Goal: Information Seeking & Learning: Learn about a topic

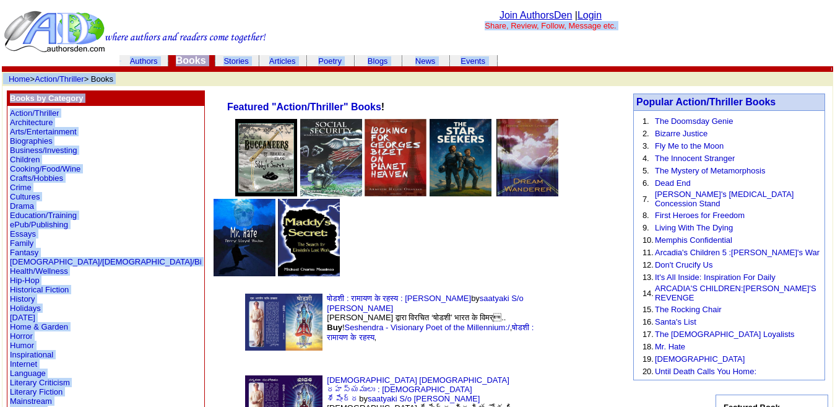
drag, startPoint x: 73, startPoint y: 123, endPoint x: 292, endPoint y: 22, distance: 240.4
click at [292, 22] on center "Join AuthorsDen | Login Share, Review, Follow, Message etc." at bounding box center [550, 20] width 561 height 20
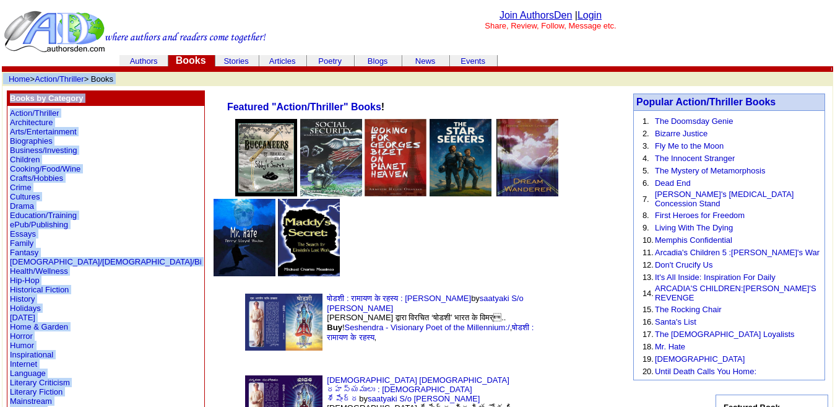
drag, startPoint x: 73, startPoint y: 254, endPoint x: 0, endPoint y: 75, distance: 193.8
copy center "Home > Action/Thriller > Books Books by Category Action/Thriller Architecture A…"
click at [104, 251] on td "Action/Thriller Architecture Arts/Entertainment Biographies Business/Investing …" at bounding box center [105, 410] width 197 height 609
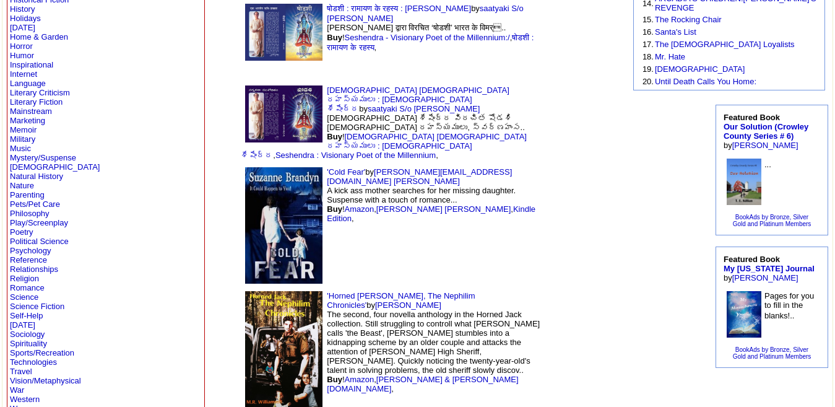
scroll to position [289, 0]
click at [23, 283] on link "Religion" at bounding box center [24, 278] width 29 height 9
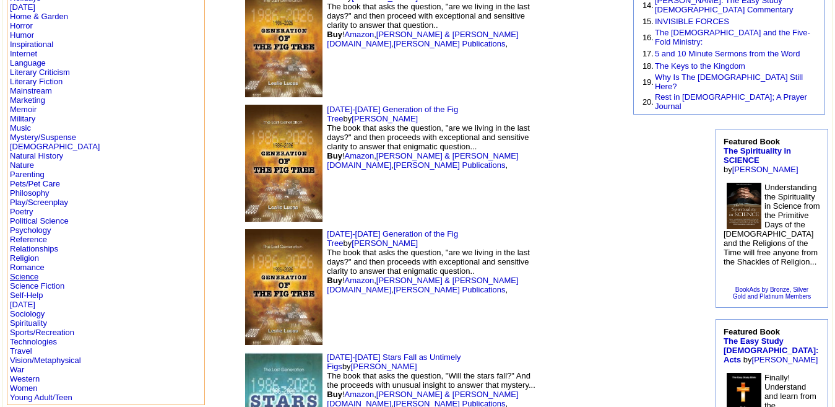
scroll to position [311, 0]
click at [30, 269] on link "Romance" at bounding box center [27, 266] width 35 height 9
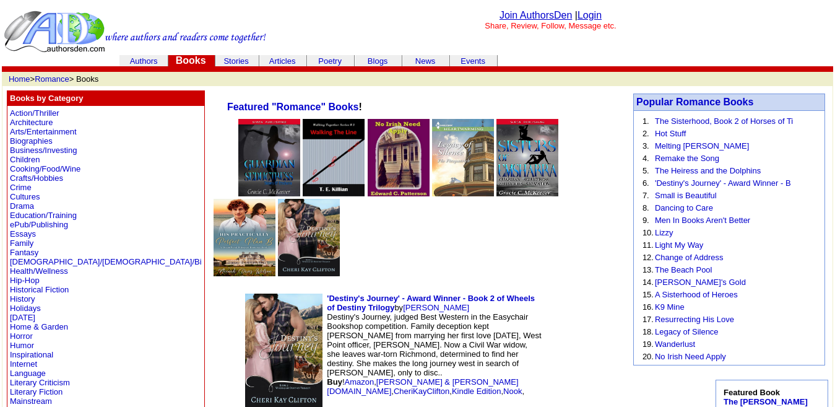
scroll to position [408, 0]
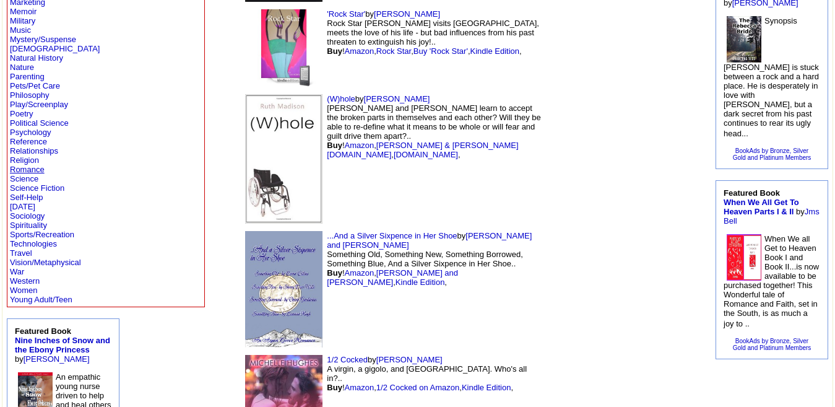
click at [20, 168] on link "Romance" at bounding box center [27, 169] width 35 height 9
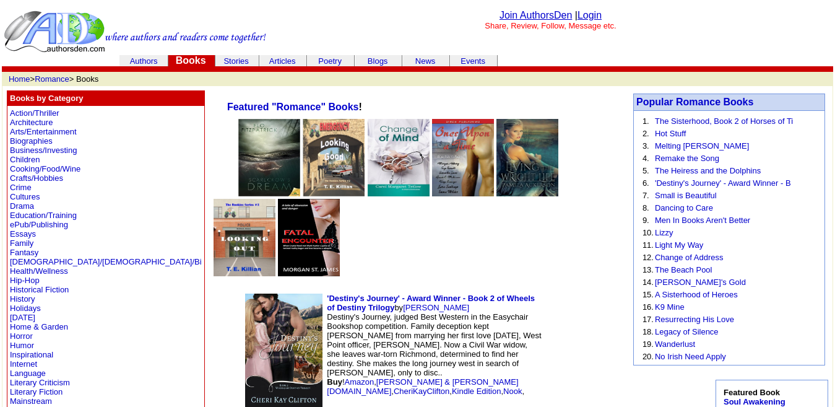
click at [245, 293] on img at bounding box center [283, 351] width 77 height 116
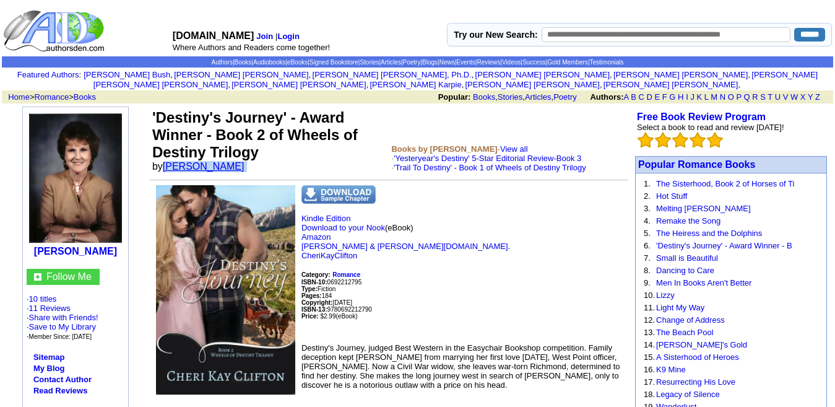
drag, startPoint x: 243, startPoint y: 157, endPoint x: 169, endPoint y: 162, distance: 73.8
click at [169, 162] on font "by Cheri Kay Clifton" at bounding box center [202, 166] width 100 height 11
copy font "[PERSON_NAME]"
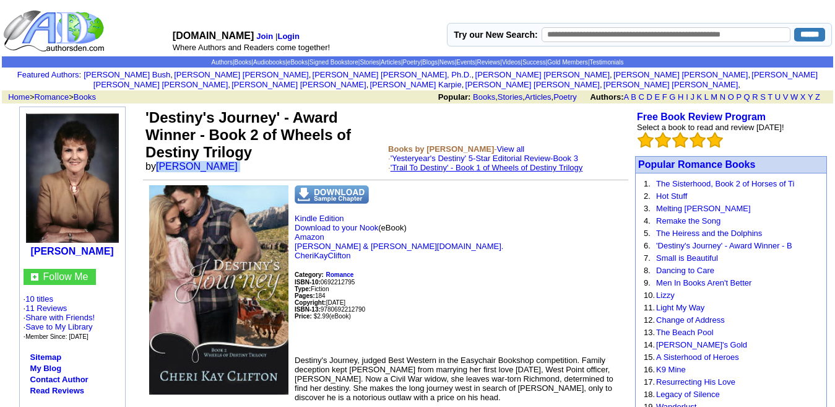
click at [450, 163] on link "'Trail To Destiny' - Book 1 of Wheels of Destiny Trilogy" at bounding box center [487, 167] width 193 height 9
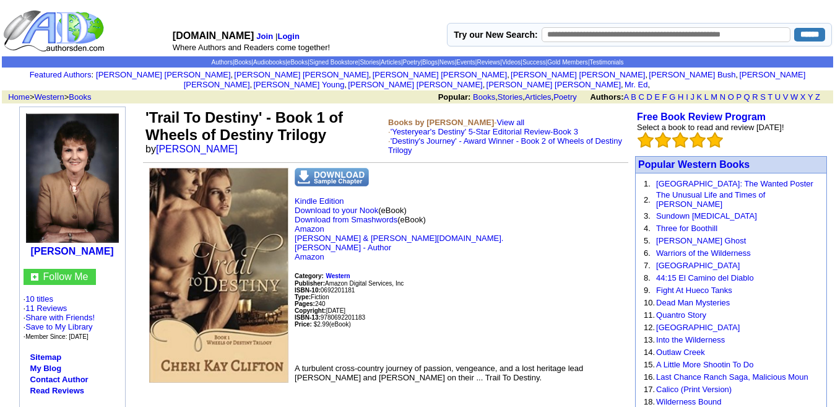
drag, startPoint x: 306, startPoint y: 250, endPoint x: 141, endPoint y: 121, distance: 209.9
copy tr "Cheri Kay Clifton Follow Me · 10 titles · 11 Reviews · Share with Friends! · Sa…"
click at [449, 254] on p "Kindle Edition Download to your Nook (eBook) Download from Smashwords (eBook) A…" at bounding box center [385, 274] width 485 height 157
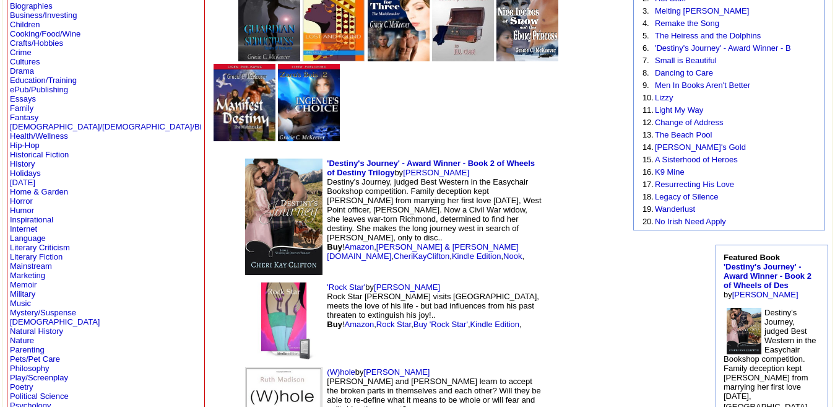
scroll to position [138, 0]
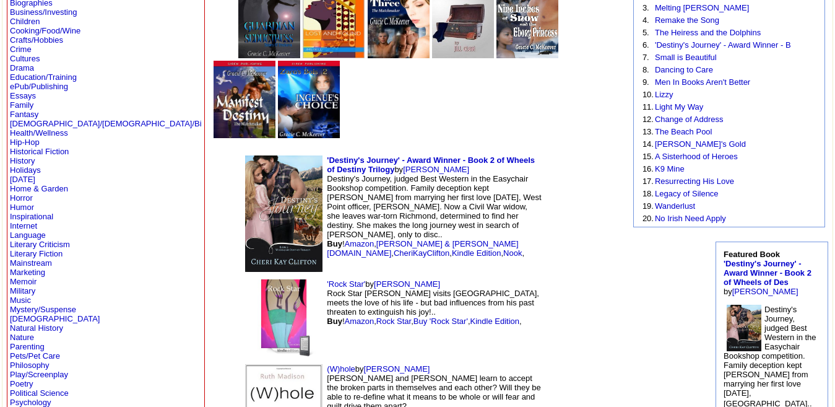
drag, startPoint x: 338, startPoint y: 201, endPoint x: 291, endPoint y: 202, distance: 47.1
click at [291, 275] on td "'Rock Star' by Lara Adams Rock Star Nick D visits Miami, meets the love of his …" at bounding box center [391, 317] width 308 height 85
copy font "Lara Adams"
drag, startPoint x: 380, startPoint y: 257, endPoint x: 371, endPoint y: 274, distance: 18.8
click at [371, 275] on td "'Rock Star' by Lara Adams Rock Star Nick D visits Miami, meets the love of his …" at bounding box center [391, 317] width 308 height 85
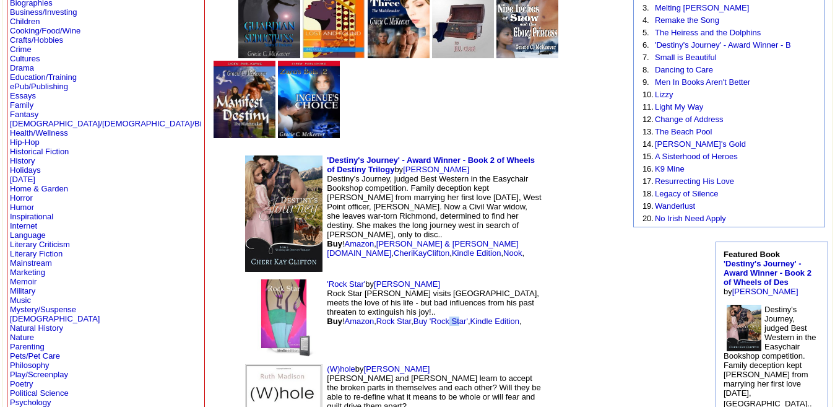
click at [371, 275] on td "'Rock Star' by Lara Adams Rock Star Nick D visits Miami, meets the love of his …" at bounding box center [391, 317] width 308 height 85
drag, startPoint x: 338, startPoint y: 285, endPoint x: 281, endPoint y: 288, distance: 57.1
copy font "Ruth Madison"
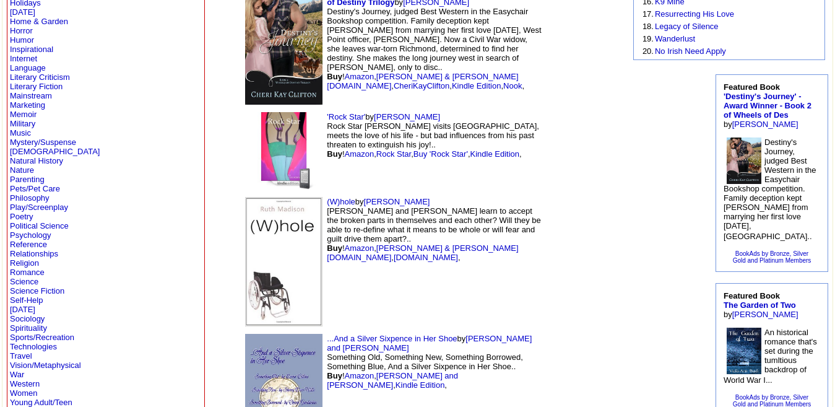
scroll to position [308, 0]
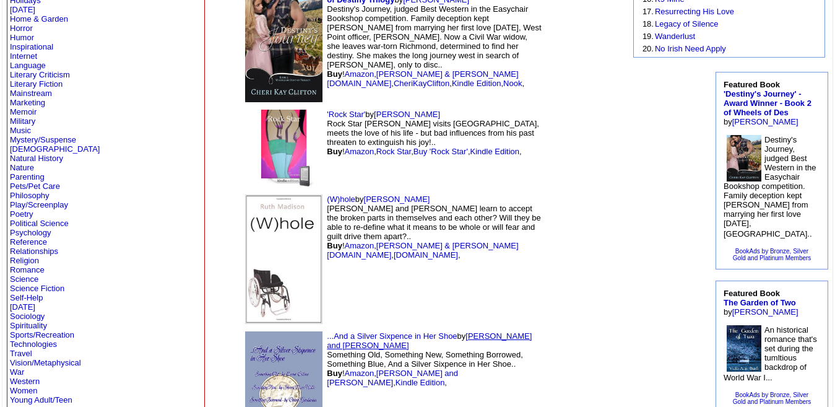
drag, startPoint x: 384, startPoint y: 254, endPoint x: 413, endPoint y: 253, distance: 29.2
click at [413, 331] on font "by Larry K. and Lorna Collins Something Old, Something New, Something Borrowed,…" at bounding box center [429, 359] width 205 height 56
copy font "Larry K."
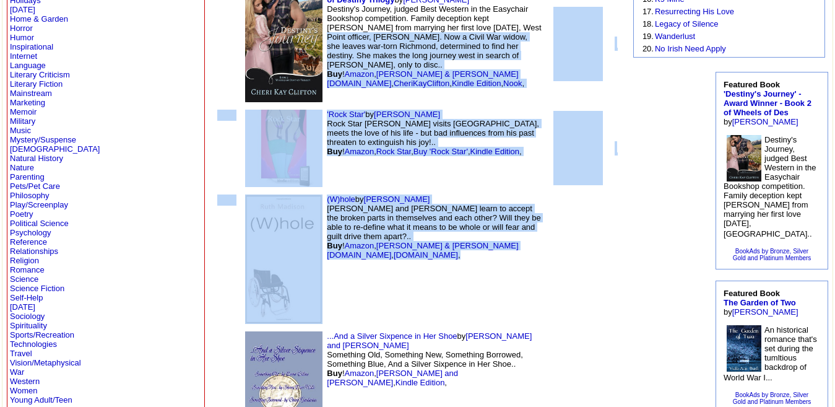
scroll to position [214, 0]
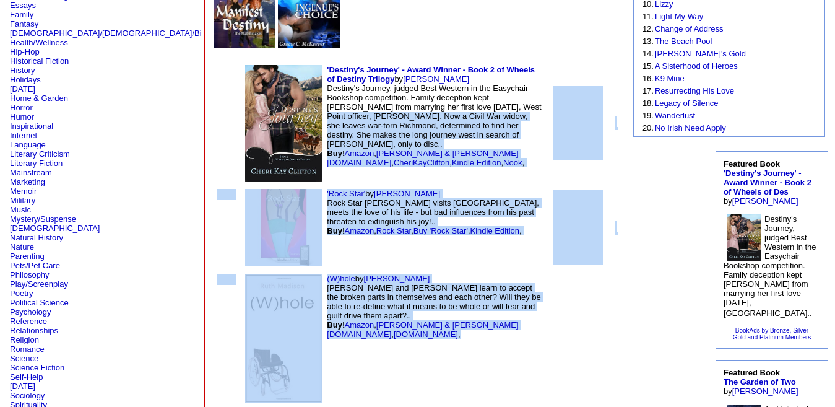
drag, startPoint x: 478, startPoint y: 212, endPoint x: 513, endPoint y: -6, distance: 220.0
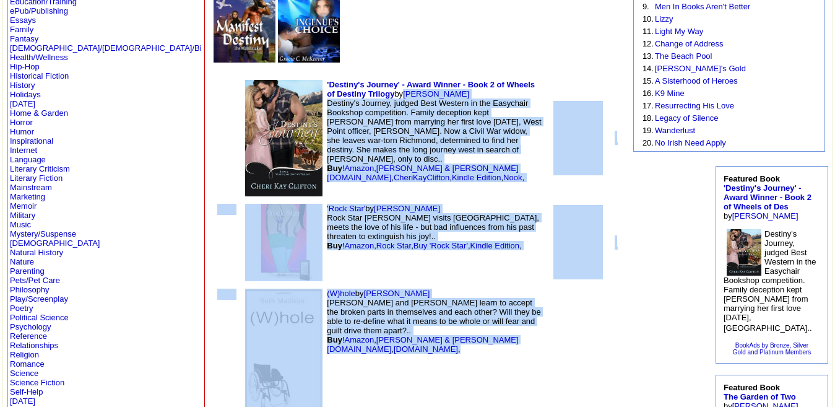
click at [488, 285] on td "(W)hole by Ruth Madison Will Elizabeth and Stewart learn to accept the broken p…" at bounding box center [391, 353] width 308 height 137
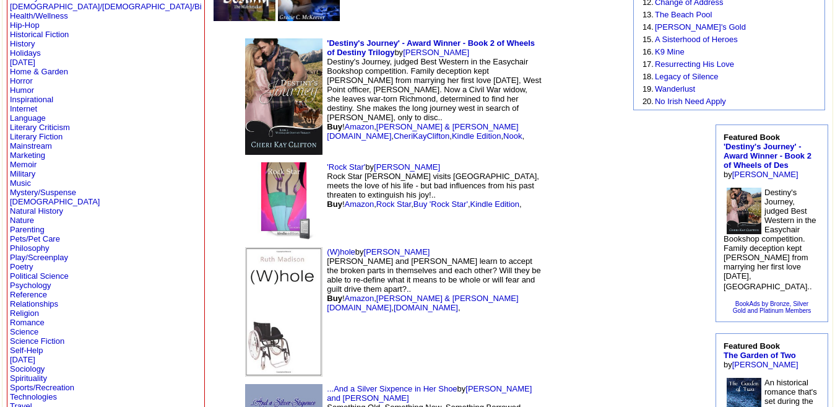
scroll to position [256, 0]
click at [330, 383] on link "...And a Silver Sixpence in Her Shoe" at bounding box center [392, 387] width 130 height 9
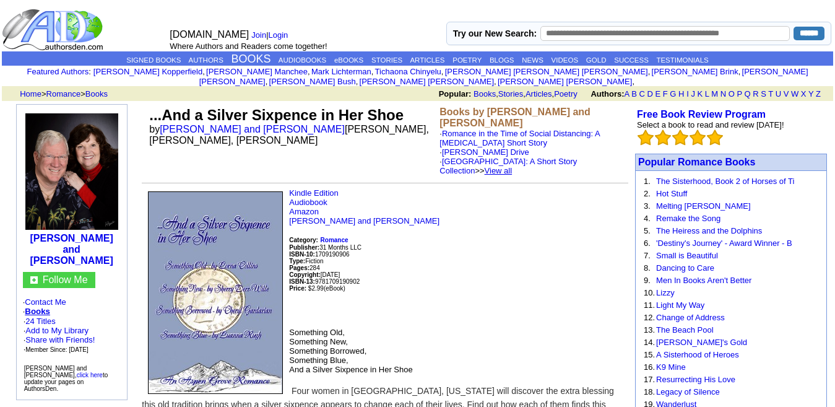
click at [513, 166] on link "View all" at bounding box center [499, 170] width 28 height 9
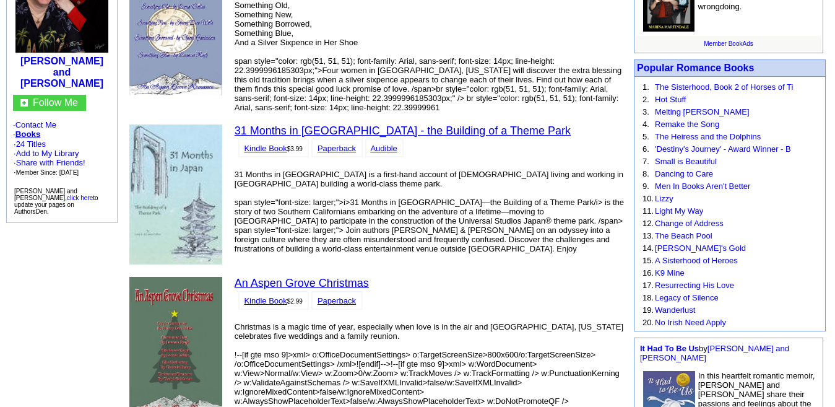
scroll to position [184, 0]
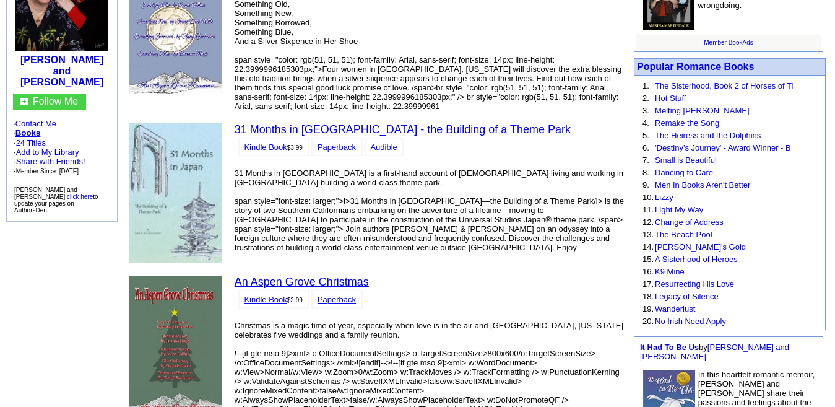
click at [271, 123] on link "31 Months in [GEOGRAPHIC_DATA] - the Building of a Theme Park" at bounding box center [403, 129] width 336 height 12
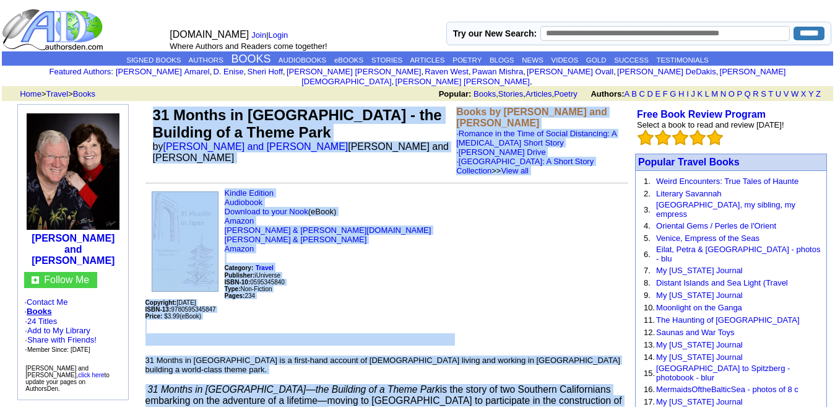
drag, startPoint x: 599, startPoint y: 246, endPoint x: 151, endPoint y: 100, distance: 471.4
copy td "31 Months in Japan - the Building of a Theme Park by Larry K. and Lorna Collins…"
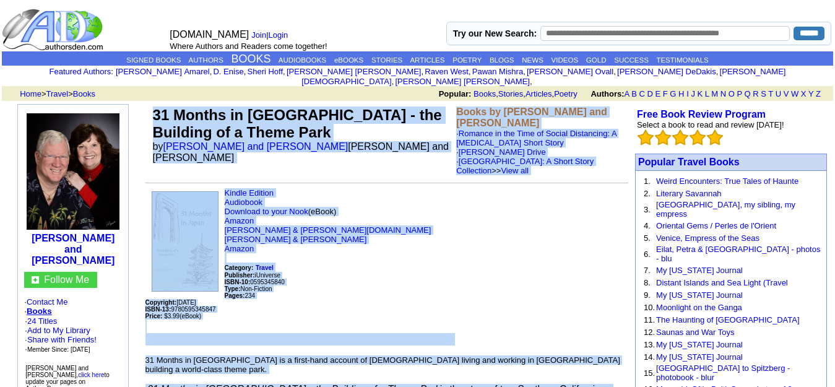
click at [379, 188] on p "Kindle Edition Audiobook Download to your Nook (eBook) Amazon Barnes & Noble.co…" at bounding box center [386, 266] width 483 height 157
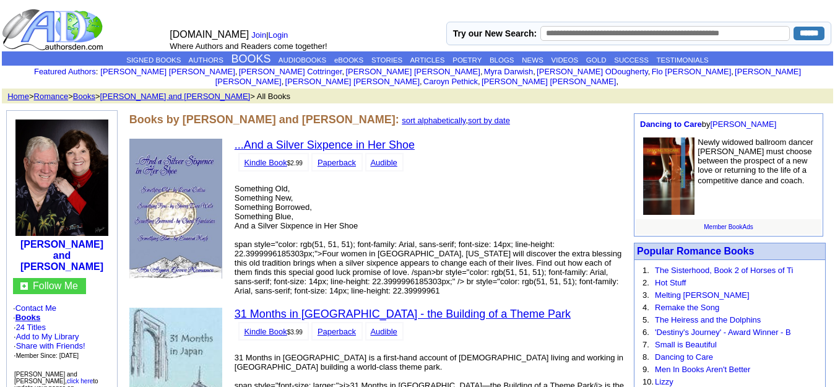
scroll to position [184, 0]
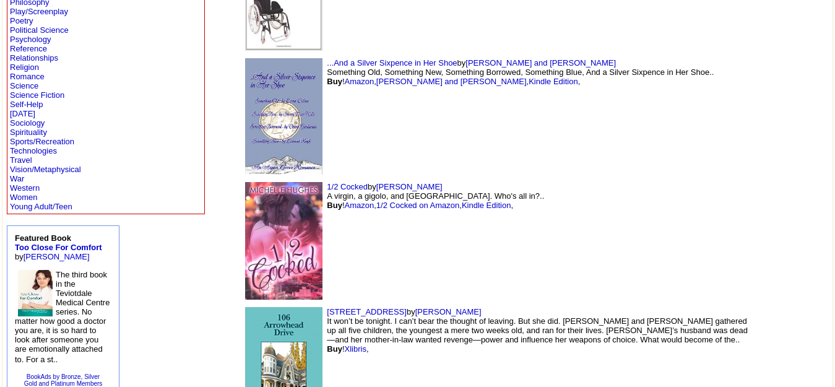
scroll to position [502, 0]
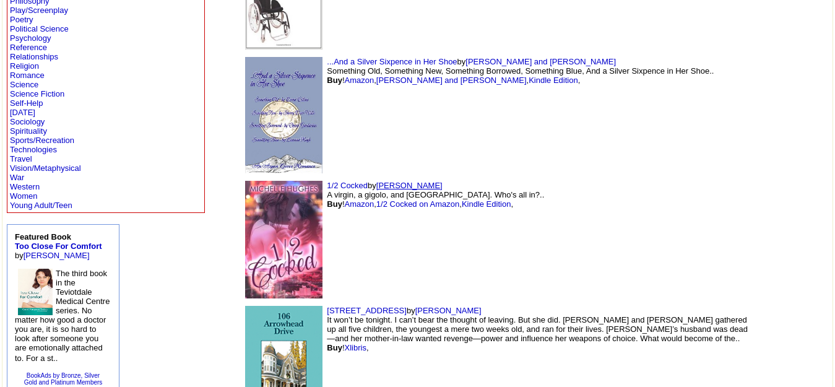
drag, startPoint x: 357, startPoint y: 180, endPoint x: 297, endPoint y: 181, distance: 60.7
click at [297, 181] on td "1/2 Cocked by Michelle Hughes A virgin, a gigolo, and Vegas. Who's all in?.. Bu…" at bounding box center [494, 239] width 515 height 125
copy link "Michelle Hughes"
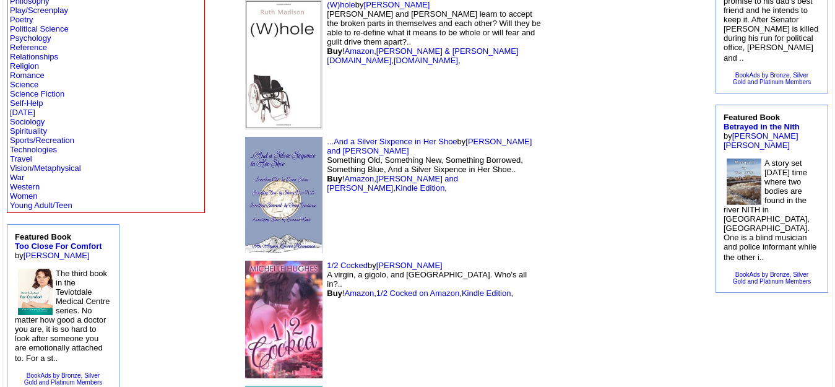
click at [386, 160] on td "...And a Silver Sixpence in Her Shoe by Larry K. and Lorna Collins Something Ol…" at bounding box center [391, 195] width 308 height 124
click at [245, 261] on img at bounding box center [283, 320] width 77 height 118
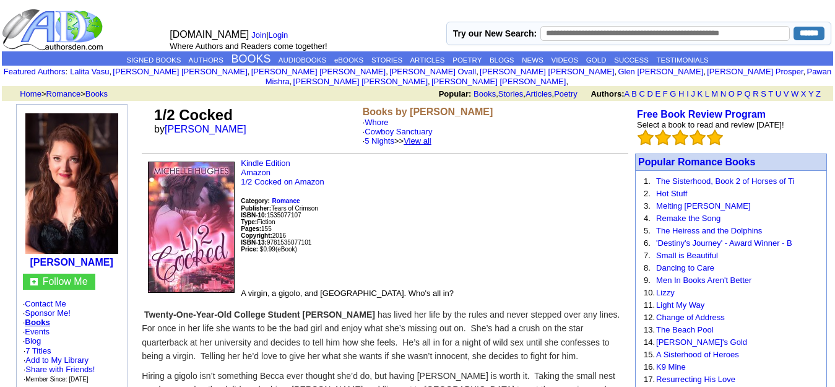
click at [423, 136] on link "View all" at bounding box center [418, 140] width 28 height 9
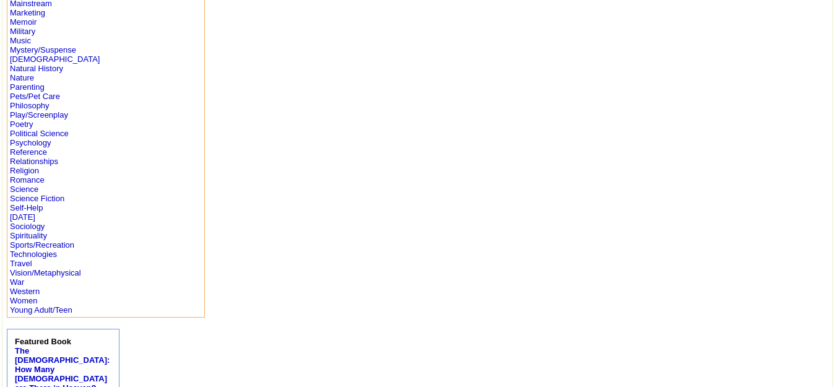
scroll to position [399, 0]
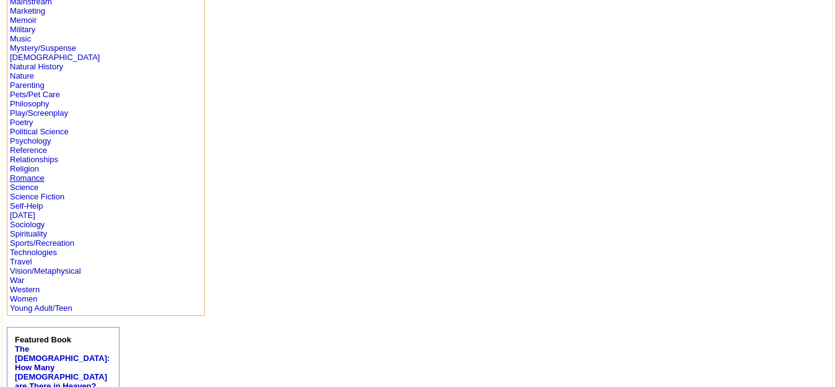
click at [33, 180] on link "Romance" at bounding box center [27, 177] width 35 height 9
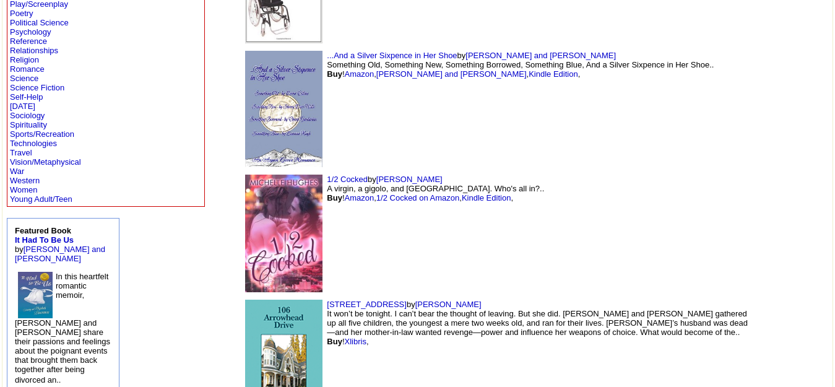
scroll to position [506, 0]
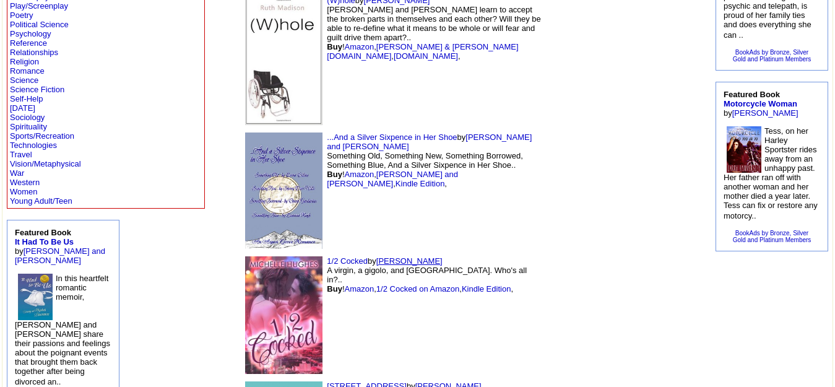
click at [376, 256] on link "[PERSON_NAME]" at bounding box center [409, 260] width 66 height 9
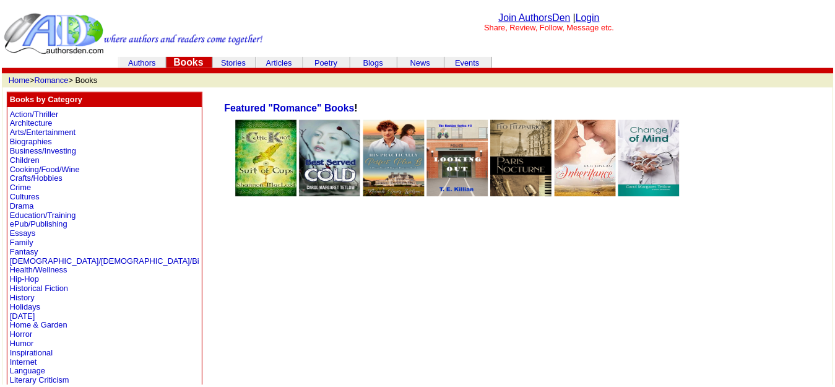
scroll to position [506, 0]
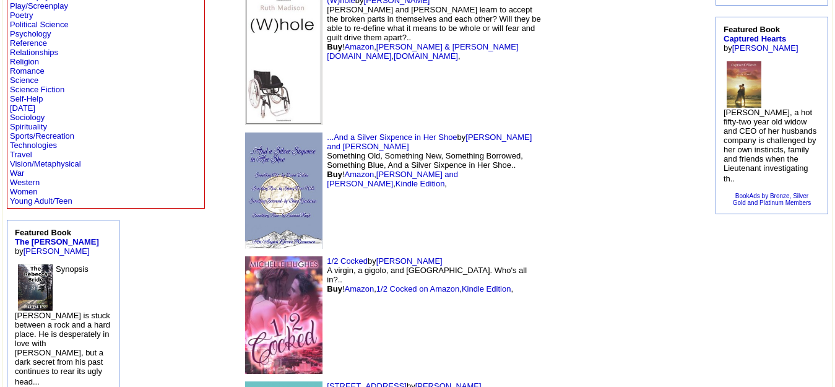
click at [245, 256] on img at bounding box center [283, 315] width 77 height 118
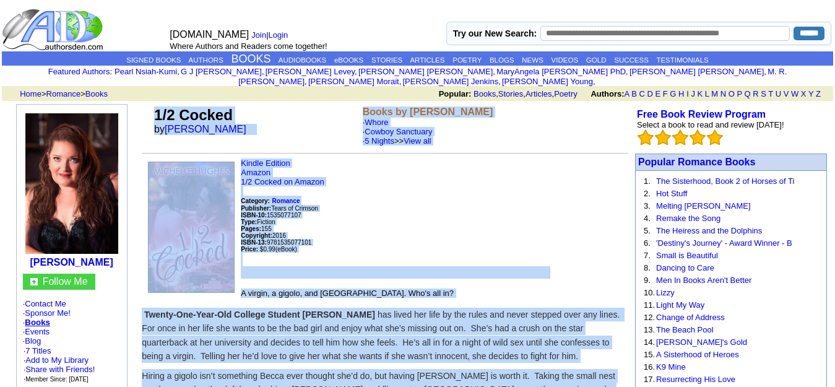
drag, startPoint x: 452, startPoint y: 256, endPoint x: 158, endPoint y: 111, distance: 327.8
copy td "1/2 Cocked by Michelle Hughes Books by Michelle Hughes · Whore · Cowboy Sanctua…"
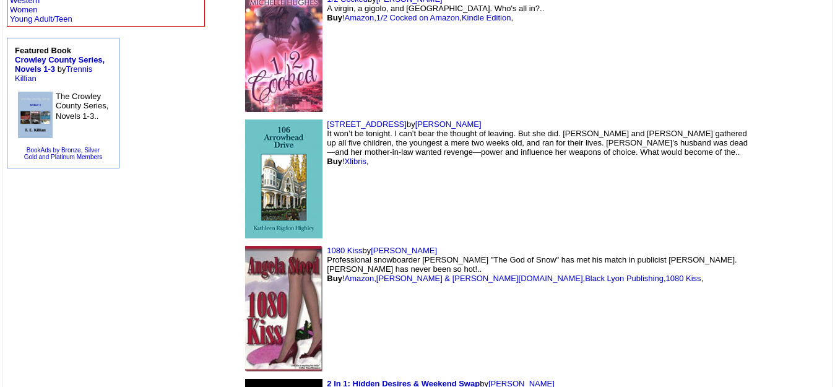
scroll to position [689, 0]
drag, startPoint x: 395, startPoint y: 121, endPoint x: 332, endPoint y: 120, distance: 62.5
click at [332, 120] on td "106 Arrowhead Drive by Kathleen Highley It won’t be tonight. I can’t bear the t…" at bounding box center [494, 178] width 515 height 126
copy link "[PERSON_NAME]"
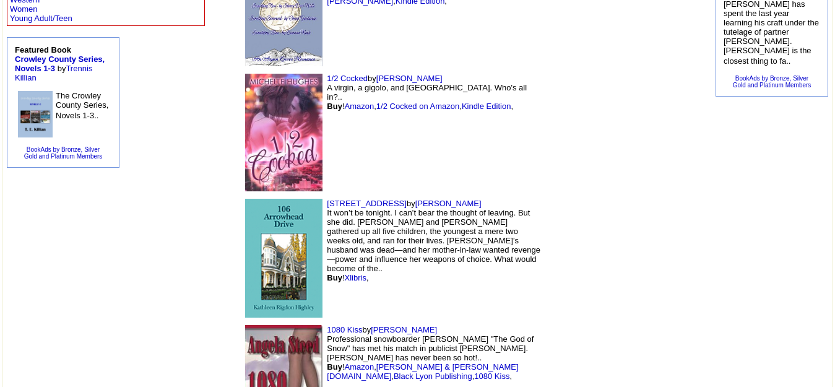
click at [359, 207] on td "106 Arrowhead Drive by Kathleen Highley It won’t be tonight. I can’t bear the t…" at bounding box center [391, 258] width 308 height 126
drag, startPoint x: 343, startPoint y: 246, endPoint x: 288, endPoint y: 252, distance: 55.4
click at [288, 321] on td "1080 Kiss by Angela Steed Professional snowboarder Vince Evans "The God of Snow…" at bounding box center [391, 387] width 308 height 132
copy font "Angela Steed"
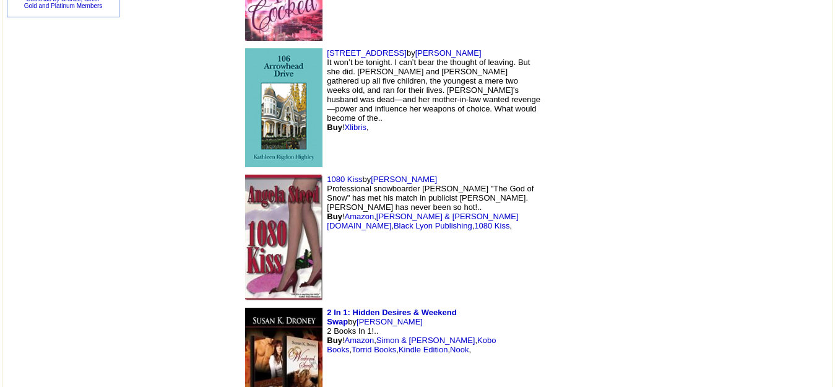
scroll to position [840, 0]
drag, startPoint x: 486, startPoint y: 212, endPoint x: 534, endPoint y: 210, distance: 48.3
click at [534, 210] on td "1080 Kiss by Angela Steed Professional snowboarder Vince Evans "The God of Snow…" at bounding box center [391, 236] width 308 height 132
drag, startPoint x: 467, startPoint y: 227, endPoint x: 407, endPoint y: 233, distance: 60.9
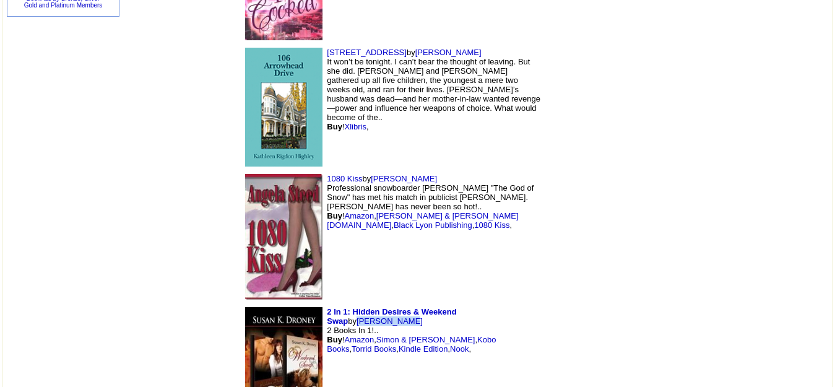
click at [407, 303] on td "2 In 1: Hidden Desires & Weekend Swap by Susan Droney 2 Books In 1!.. Buy ! Ama…" at bounding box center [391, 365] width 308 height 124
copy link "[PERSON_NAME]"
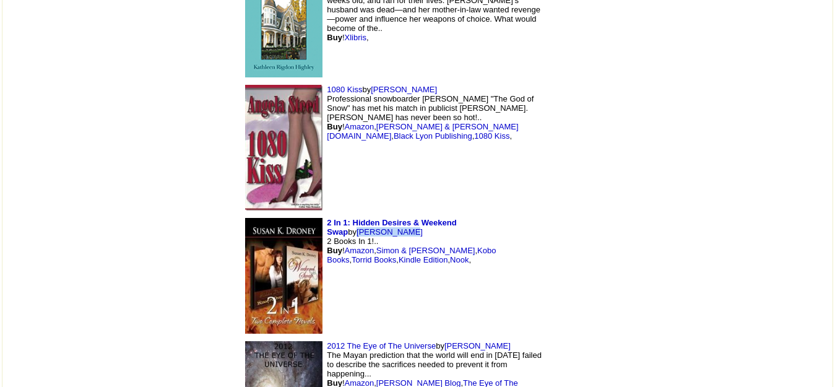
scroll to position [932, 0]
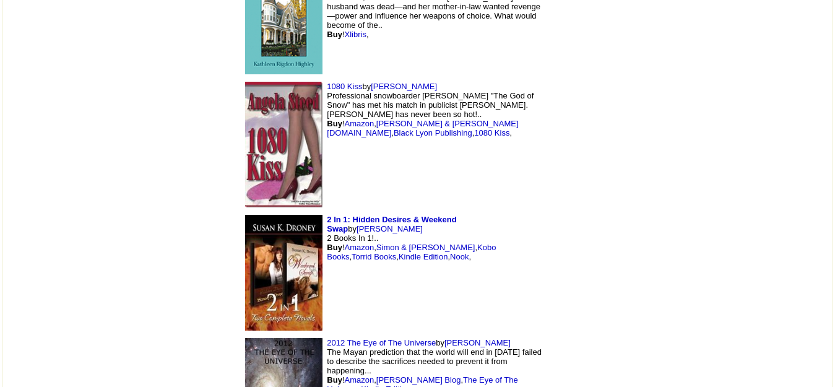
click at [356, 227] on td "2 In 1: Hidden Desires & Weekend Swap by Susan Droney 2 Books In 1!.. Buy ! Ama…" at bounding box center [391, 273] width 308 height 124
drag, startPoint x: 429, startPoint y: 262, endPoint x: 363, endPoint y: 266, distance: 66.3
copy link "[PERSON_NAME]"
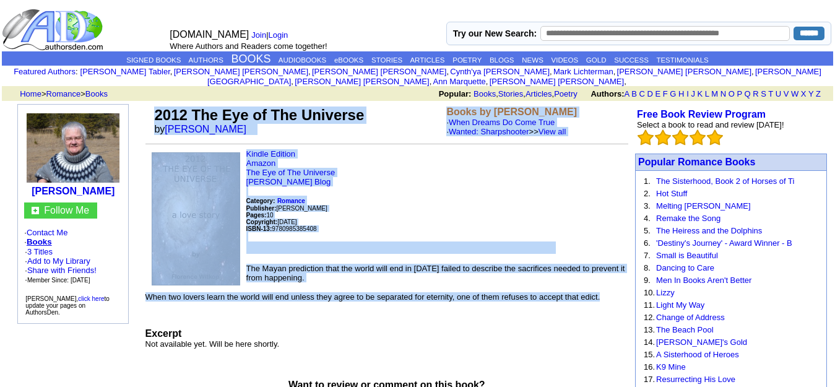
drag, startPoint x: 614, startPoint y: 217, endPoint x: 154, endPoint y: 108, distance: 473.3
copy td "2012 The Eye of The Universe by Florence Witkop Books by Florence Witkop · When…"
click at [448, 176] on p "Kindle Edition Amazon The Eye of The Universe Florence Witkop's Blog Category: …" at bounding box center [386, 201] width 483 height 105
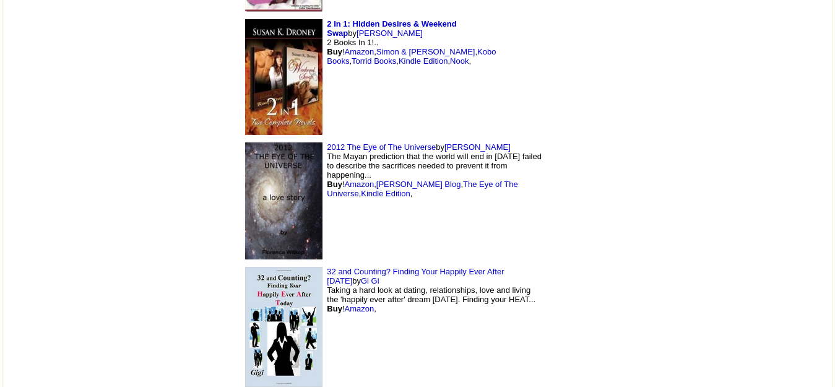
scroll to position [1129, 0]
drag, startPoint x: 477, startPoint y: 188, endPoint x: 454, endPoint y: 188, distance: 22.3
click at [454, 262] on td "32 and Counting? Finding Your Happily Ever After Today by Gi Gi Taking a hard l…" at bounding box center [391, 325] width 308 height 127
copy font "Gi Gi"
click at [495, 175] on td "2012 The Eye of The Universe by [PERSON_NAME] The Mayan prediction that the wor…" at bounding box center [391, 200] width 308 height 124
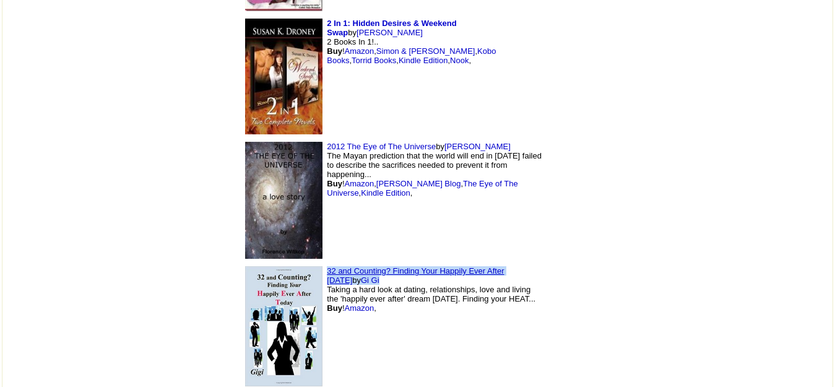
drag, startPoint x: 477, startPoint y: 189, endPoint x: 242, endPoint y: 191, distance: 235.2
click at [242, 262] on td "32 and Counting? Finding Your Happily Ever After Today by Gi Gi Taking a hard l…" at bounding box center [391, 325] width 308 height 127
copy td "32 and Counting? Finding Your Happily Ever After Today by Gi Gi"
click at [353, 279] on td "32 and Counting? Finding Your Happily Ever After Today by Gi Gi Taking a hard l…" at bounding box center [391, 325] width 308 height 127
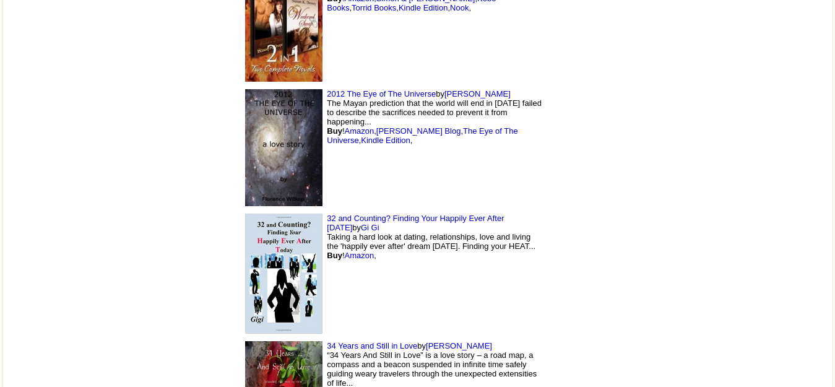
scroll to position [1182, 0]
drag, startPoint x: 405, startPoint y: 261, endPoint x: 346, endPoint y: 264, distance: 58.9
copy link "James Langston"
click at [456, 217] on td "32 and Counting? Finding Your Happily Ever After Today by Gi Gi Taking a hard l…" at bounding box center [391, 272] width 308 height 127
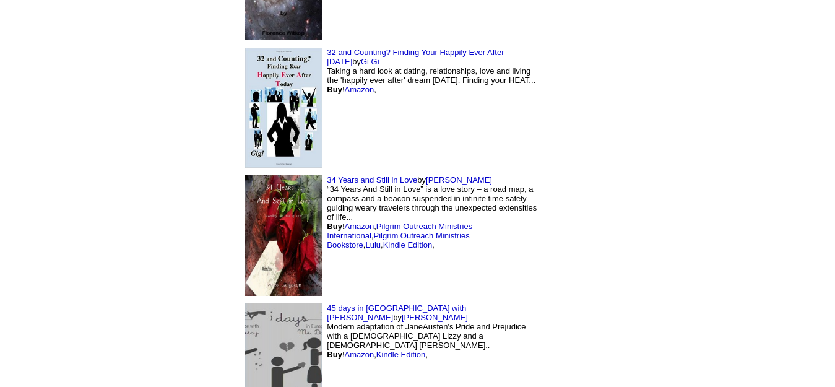
scroll to position [1353, 0]
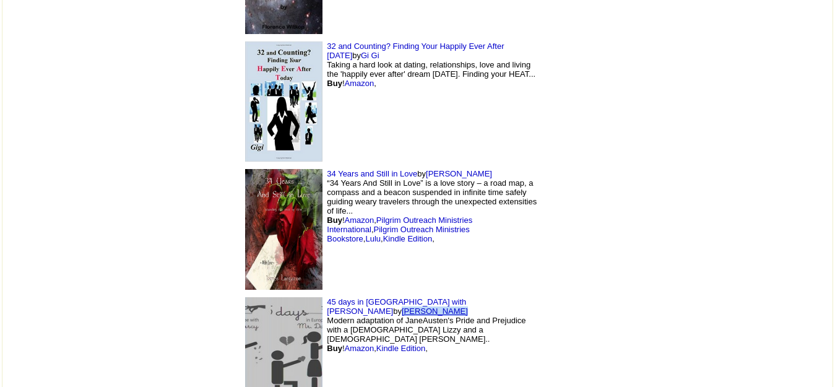
drag, startPoint x: 425, startPoint y: 219, endPoint x: 373, endPoint y: 217, distance: 52.7
click at [373, 293] on td "45 days in Europe with Mr. Darcy by Moira Bianchi Modern adaptation of JaneAust…" at bounding box center [391, 355] width 308 height 124
copy link "Moira Bianchi"
click at [462, 188] on td "34 Years and Still in Love by James Langston “34 Years And Still in Love” is a …" at bounding box center [391, 229] width 308 height 128
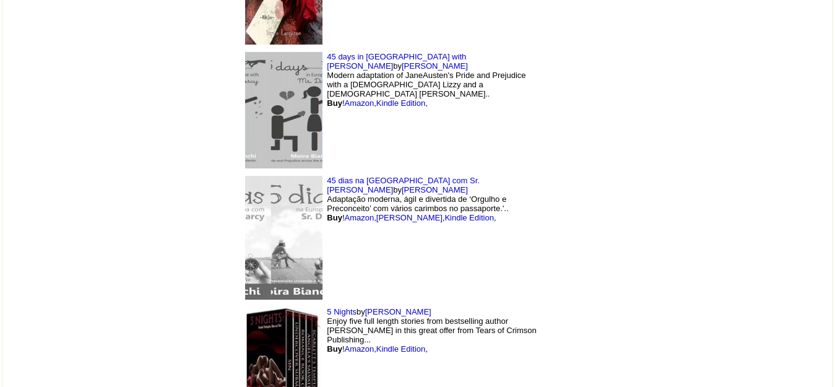
scroll to position [1601, 0]
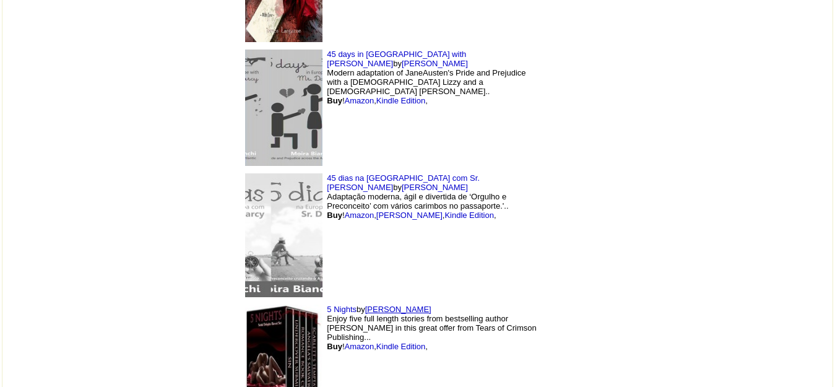
drag, startPoint x: 345, startPoint y: 226, endPoint x: 284, endPoint y: 228, distance: 61.3
click at [284, 301] on td "5 Nights by Michelle Hughes Enjoy five full length stories from bestselling aut…" at bounding box center [391, 365] width 308 height 129
copy link "Michelle Hughes"
click at [411, 301] on td "5 Nights by Michelle Hughes Enjoy five full length stories from bestselling aut…" at bounding box center [391, 365] width 308 height 129
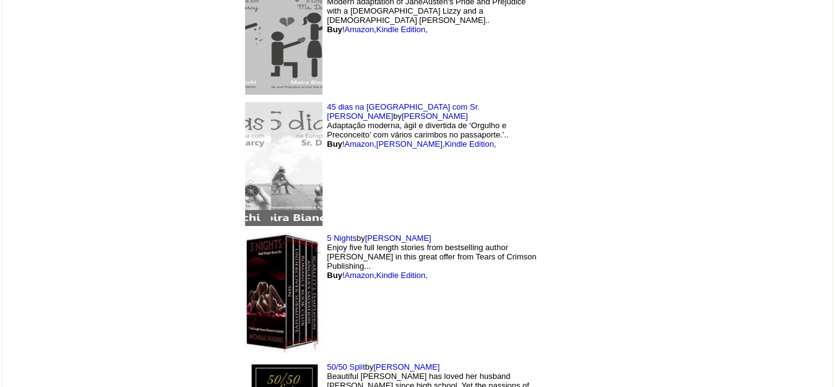
scroll to position [1674, 0]
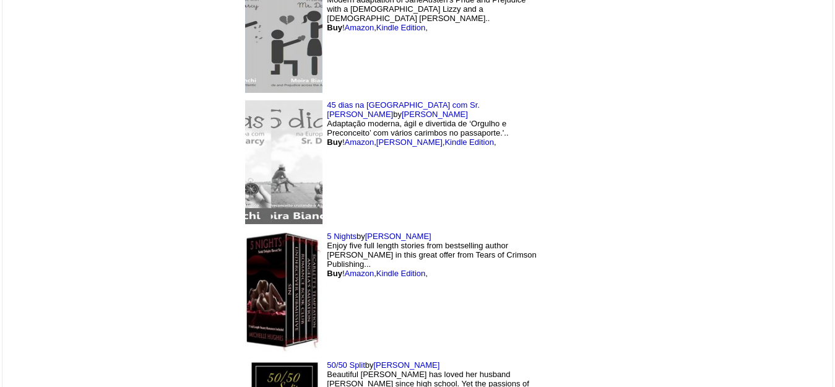
drag, startPoint x: 339, startPoint y: 284, endPoint x: 291, endPoint y: 285, distance: 48.3
copy font "[PERSON_NAME]"
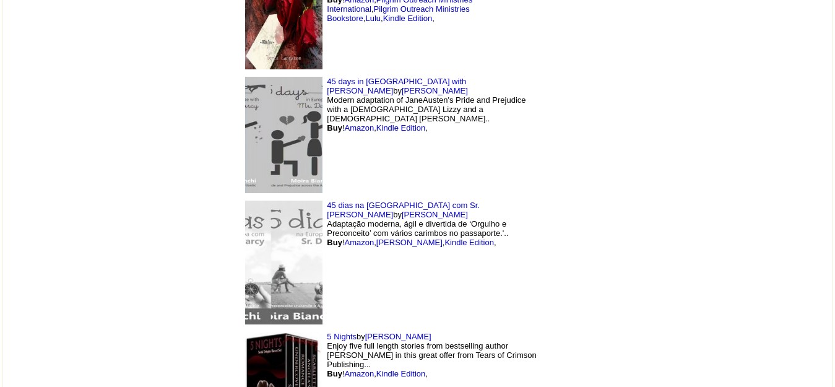
scroll to position [1572, 0]
drag, startPoint x: 487, startPoint y: 222, endPoint x: 453, endPoint y: 344, distance: 126.0
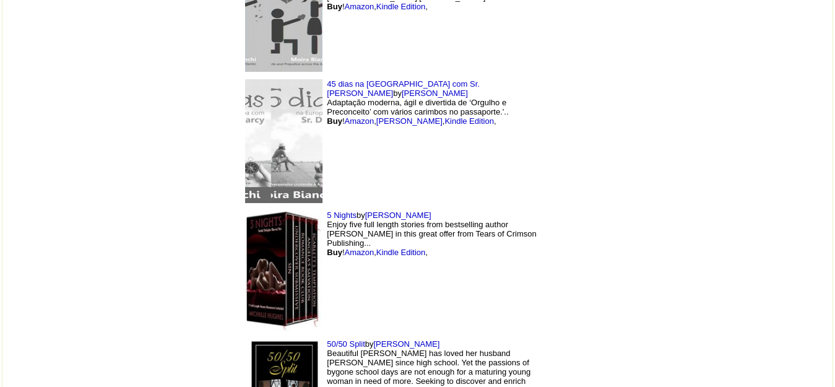
scroll to position [1696, 0]
click at [436, 214] on td "5 Nights by Michelle Hughes Enjoy five full length stories from bestselling aut…" at bounding box center [391, 270] width 308 height 129
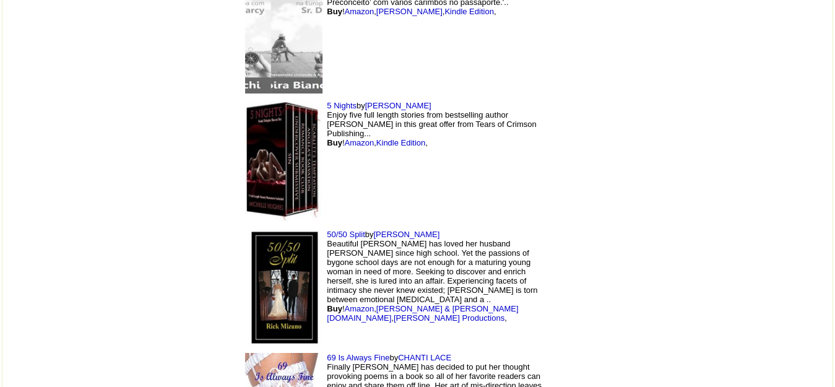
scroll to position [1810, 0]
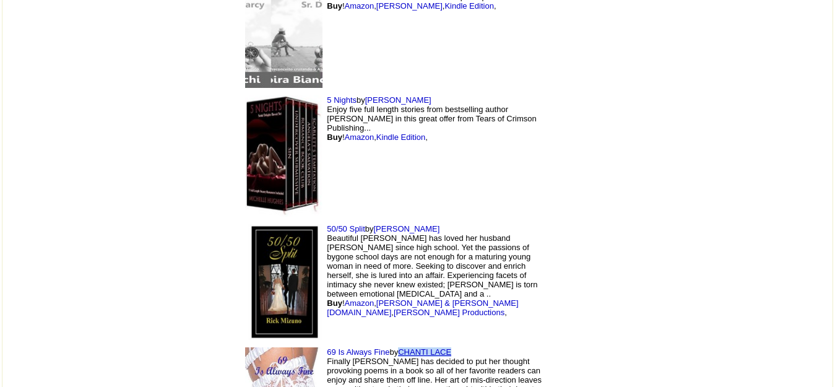
drag, startPoint x: 373, startPoint y: 271, endPoint x: 318, endPoint y: 271, distance: 55.1
copy link "CHANTI LACE"
drag, startPoint x: 493, startPoint y: 363, endPoint x: 454, endPoint y: 339, distance: 46.1
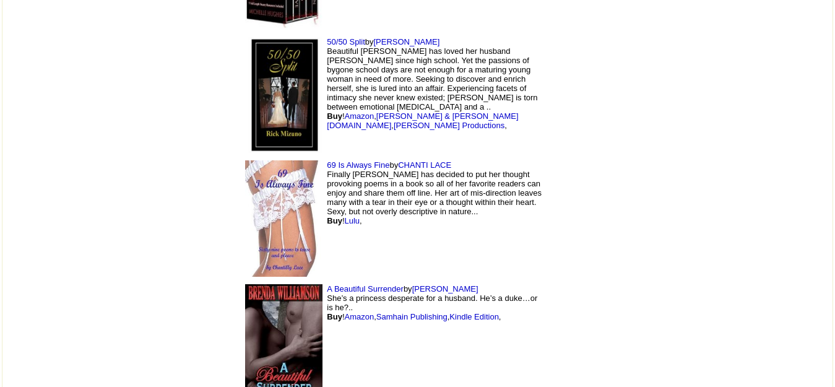
scroll to position [2001, 0]
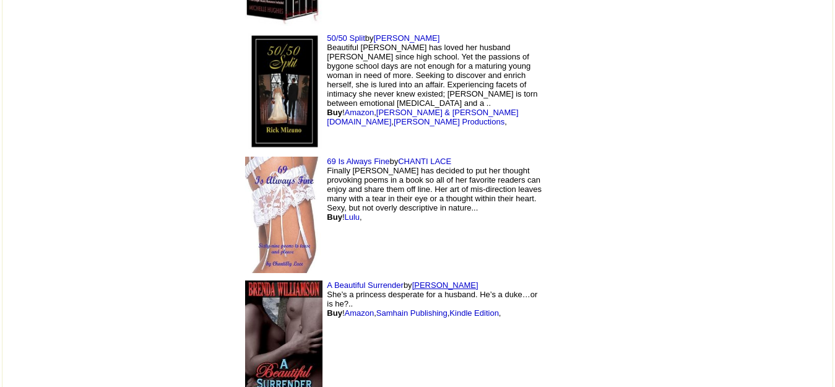
drag, startPoint x: 401, startPoint y: 203, endPoint x: 332, endPoint y: 201, distance: 68.8
click at [332, 277] on td "A Beautiful Surrender by Brenda Williamson She’s a princess desperate for a hus…" at bounding box center [391, 339] width 308 height 124
copy link "[PERSON_NAME]"
drag, startPoint x: 464, startPoint y: 284, endPoint x: 414, endPoint y: 324, distance: 64.8
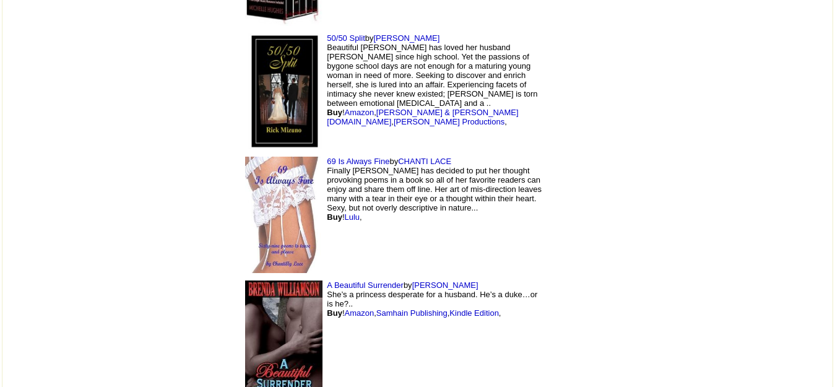
drag, startPoint x: 414, startPoint y: 324, endPoint x: 340, endPoint y: 324, distance: 73.0
copy link "[PERSON_NAME]"
click at [438, 154] on td "69 Is Always Fine by CHANTI LACE Finally Chantilly Lace has decided to put her …" at bounding box center [391, 215] width 308 height 124
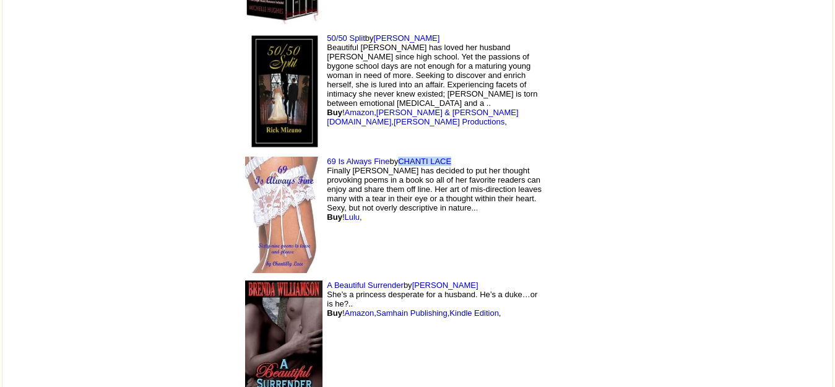
drag, startPoint x: 376, startPoint y: 75, endPoint x: 316, endPoint y: 78, distance: 59.5
click at [316, 153] on td "69 Is Always Fine by CHANTI LACE Finally Chantilly Lace has decided to put her …" at bounding box center [391, 215] width 308 height 124
click at [614, 65] on td at bounding box center [616, 92] width 11 height 124
drag, startPoint x: 379, startPoint y: 79, endPoint x: 242, endPoint y: 78, distance: 137.4
click at [242, 153] on td "69 Is Always Fine by CHANTI LACE Finally Chantilly Lace has decided to put her …" at bounding box center [391, 215] width 308 height 124
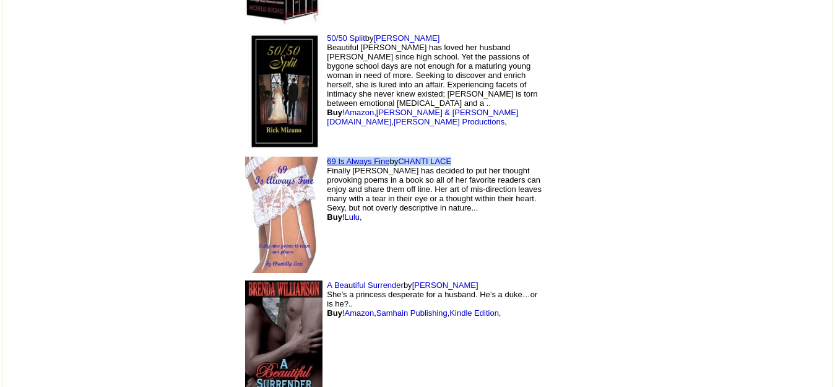
copy td "69 Is Always Fine by CHANTI LACE"
click at [493, 196] on td "69 Is Always Fine by CHANTI LACE Finally Chantilly Lace has decided to put her …" at bounding box center [391, 215] width 308 height 124
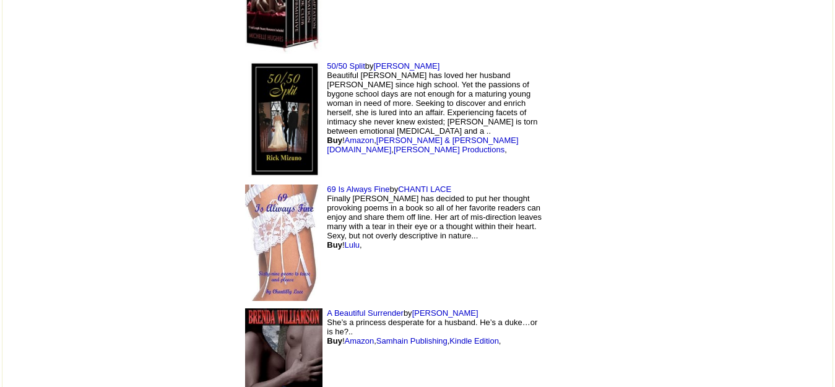
scroll to position [1968, 0]
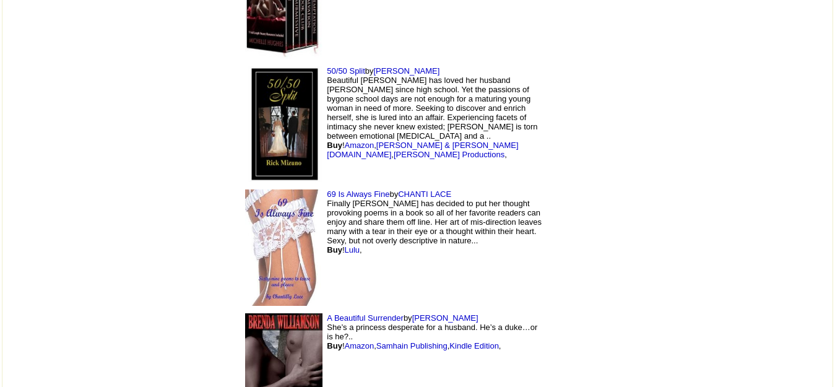
click at [245, 313] on img at bounding box center [283, 371] width 77 height 116
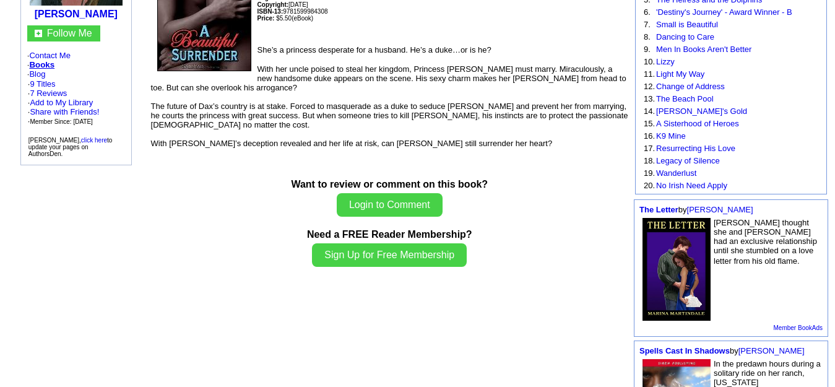
scroll to position [248, 0]
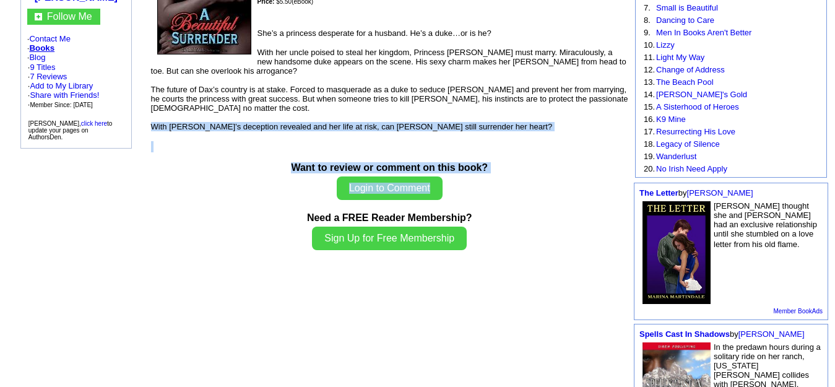
drag, startPoint x: 466, startPoint y: 101, endPoint x: 494, endPoint y: 157, distance: 62.6
click at [494, 157] on td "A Beautiful Surrender by [PERSON_NAME] Books by [PERSON_NAME] · Seducing His Lo…" at bounding box center [389, 235] width 481 height 760
click at [476, 122] on div "With [PERSON_NAME]’s deception revealed and her life at risk, can [PERSON_NAME]…" at bounding box center [389, 126] width 477 height 9
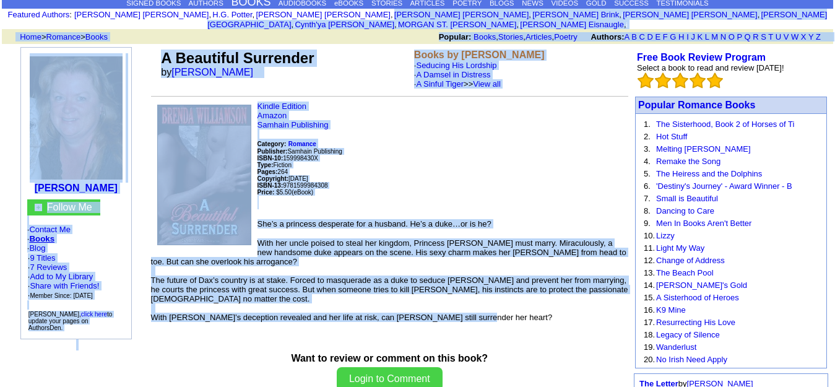
scroll to position [0, 0]
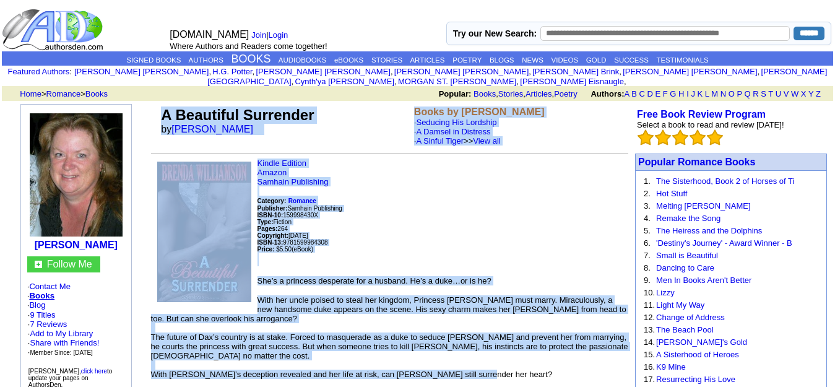
drag, startPoint x: 476, startPoint y: 103, endPoint x: 152, endPoint y: 110, distance: 324.4
copy tbody "L Ipsumdolo Sitametco ad Elitse Doeiusmodt Incid ut Labore Etdolorema · Aliquae…"
click at [337, 176] on p "Kindle Edition Amazon Samhain Publishing Category: Romance Publisher: Samhain P…" at bounding box center [389, 212] width 477 height 108
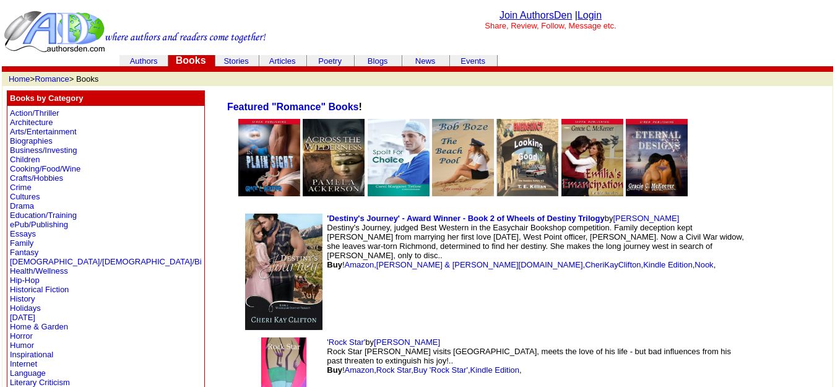
scroll to position [1968, 0]
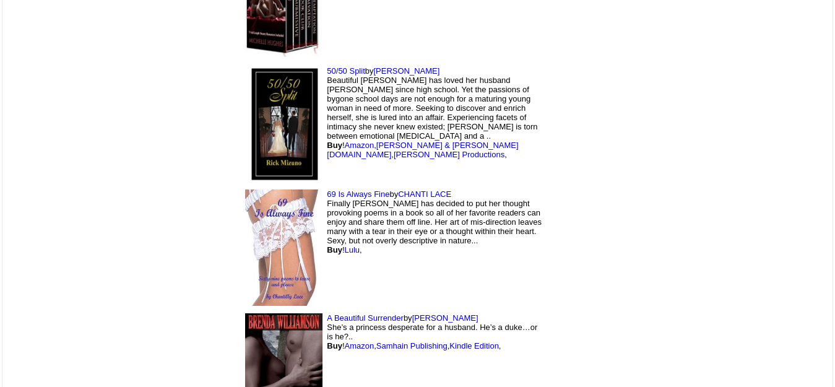
click at [245, 313] on img at bounding box center [283, 371] width 77 height 116
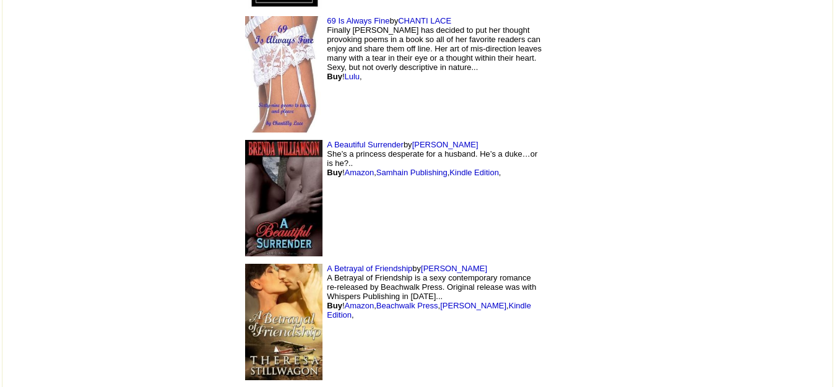
scroll to position [2142, 0]
drag, startPoint x: 414, startPoint y: 184, endPoint x: 434, endPoint y: 139, distance: 49.0
click at [434, 139] on td "A Beautiful Surrender by Brenda Williamson She’s a princess desperate for a hus…" at bounding box center [391, 198] width 308 height 124
drag, startPoint x: 411, startPoint y: 186, endPoint x: 235, endPoint y: 191, distance: 175.9
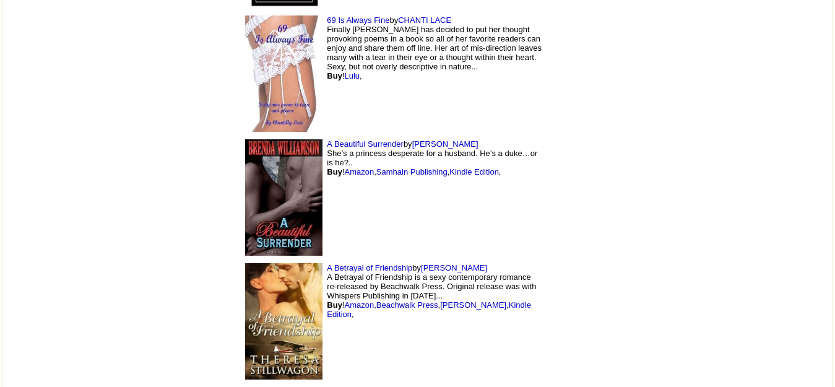
click at [237, 259] on td "A Betrayal of Friendship by Theresa Stillwagon A Betrayal of Friendship is a se…" at bounding box center [391, 321] width 308 height 124
copy td "A Betrayal of Friendship by Theresa Stillwagon"
click at [430, 149] on td "A Beautiful Surrender by Brenda Williamson She’s a princess desperate for a hus…" at bounding box center [391, 198] width 308 height 124
click at [245, 263] on img at bounding box center [283, 321] width 77 height 117
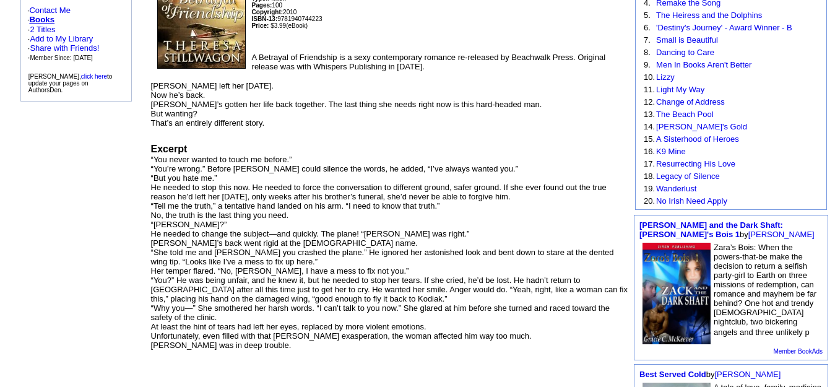
scroll to position [216, 0]
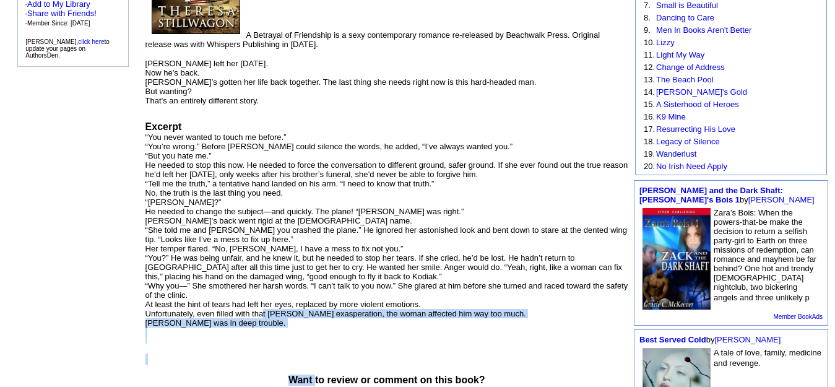
drag, startPoint x: 259, startPoint y: 340, endPoint x: 314, endPoint y: 379, distance: 68.4
click at [314, 379] on td "A Betrayal of Friendship by [PERSON_NAME] Books by [PERSON_NAME] · One and the …" at bounding box center [387, 232] width 487 height 761
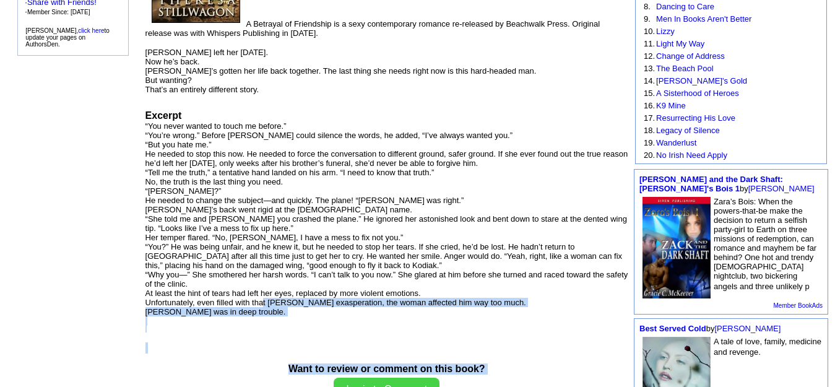
click at [281, 342] on p at bounding box center [386, 347] width 483 height 11
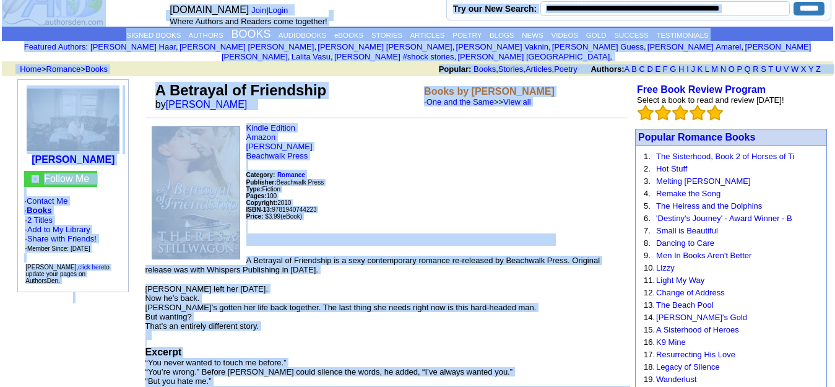
scroll to position [0, 0]
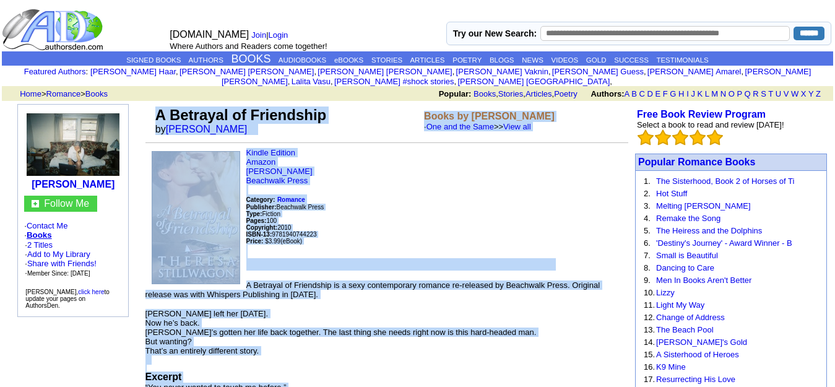
drag, startPoint x: 252, startPoint y: 306, endPoint x: 149, endPoint y: 107, distance: 224.0
copy td "L Ipsumdol si Ametconsec ad Elitsed Doeiusmodt Incid ut Laboree Doloremagn · Al…"
click at [441, 160] on p "Kindle Edition Amazon [PERSON_NAME] Beachwalk Press Category: Romance Publisher…" at bounding box center [386, 209] width 483 height 123
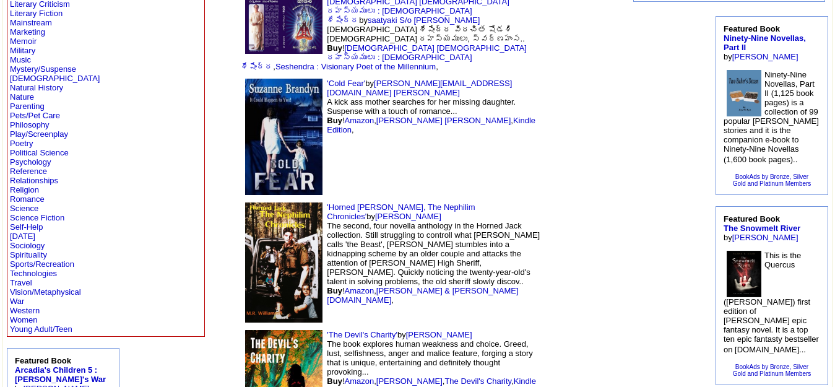
scroll to position [379, 0]
click at [37, 199] on link "Romance" at bounding box center [27, 198] width 35 height 9
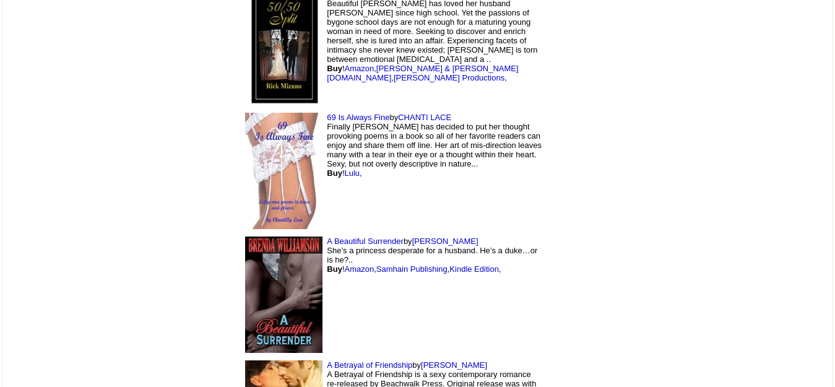
scroll to position [2045, 0]
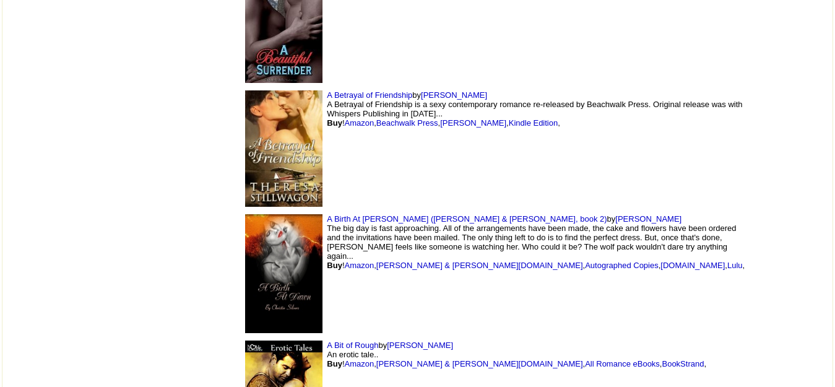
scroll to position [2235, 0]
drag, startPoint x: 451, startPoint y: 217, endPoint x: 394, endPoint y: 215, distance: 57.0
click at [394, 215] on td "A Birth At Dawn (Alex & Fiona, book 2) by Christie Silvers The big day is fast …" at bounding box center [494, 273] width 515 height 126
copy link "Christie Silvers"
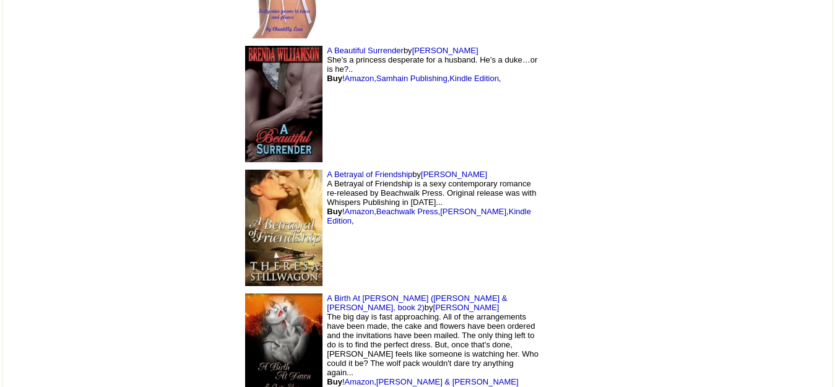
drag, startPoint x: 392, startPoint y: 297, endPoint x: 373, endPoint y: 340, distance: 47.7
drag, startPoint x: 373, startPoint y: 340, endPoint x: 306, endPoint y: 340, distance: 67.5
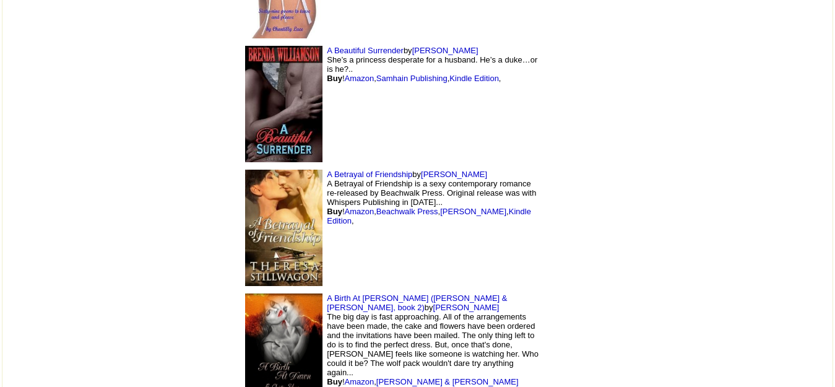
copy link "[PERSON_NAME]"
click at [454, 322] on td "A Birth At Dawn (Alex & Fiona, book 2) by Christie Silvers The big day is fast …" at bounding box center [391, 353] width 308 height 126
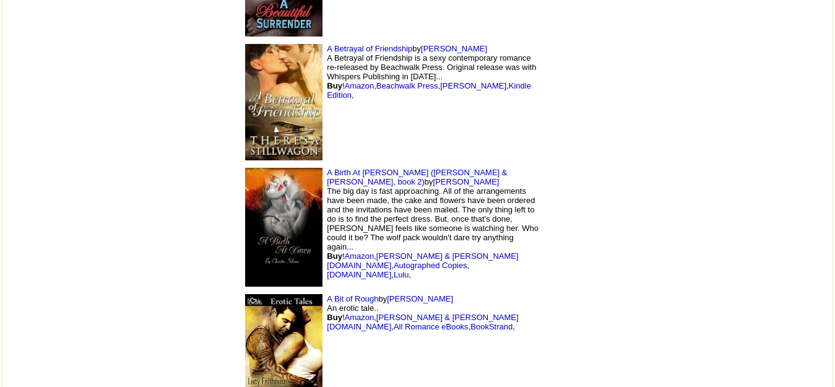
scroll to position [2376, 0]
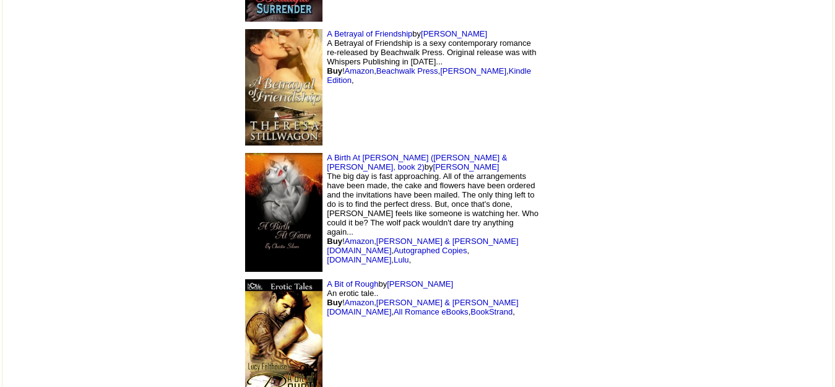
drag, startPoint x: 392, startPoint y: 325, endPoint x: 335, endPoint y: 325, distance: 57.0
copy link "[PERSON_NAME]"
click at [544, 275] on td "A Bit of Rough by Lucy Felthouse An erotic tale.. Buy ! Amazon , Barnes & Noble…" at bounding box center [391, 337] width 308 height 124
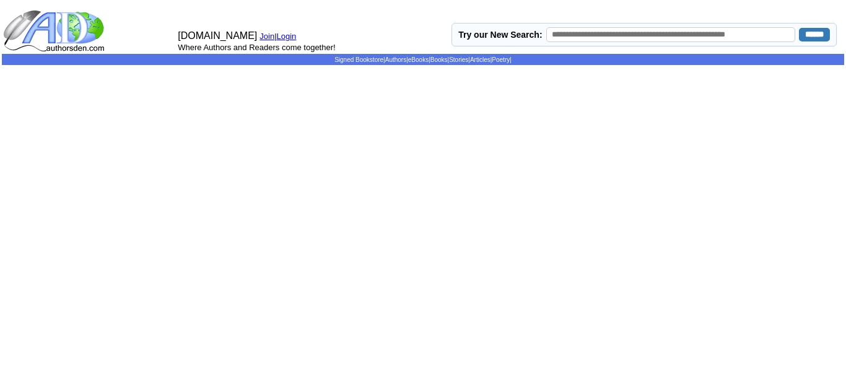
click at [355, 285] on body "[DOMAIN_NAME] Join | Login Where Authors and Readers come together! Try our New…" at bounding box center [423, 193] width 846 height 387
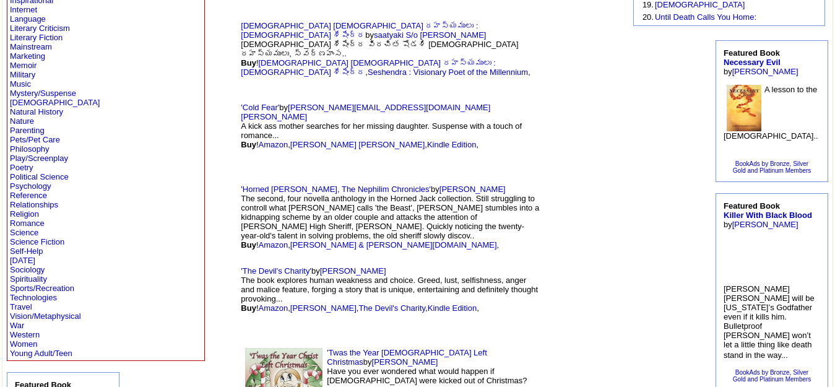
scroll to position [384, 0]
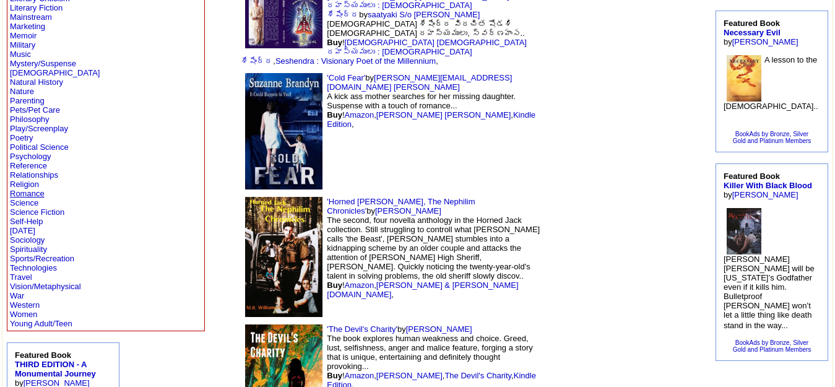
click at [32, 191] on link "Romance" at bounding box center [27, 193] width 35 height 9
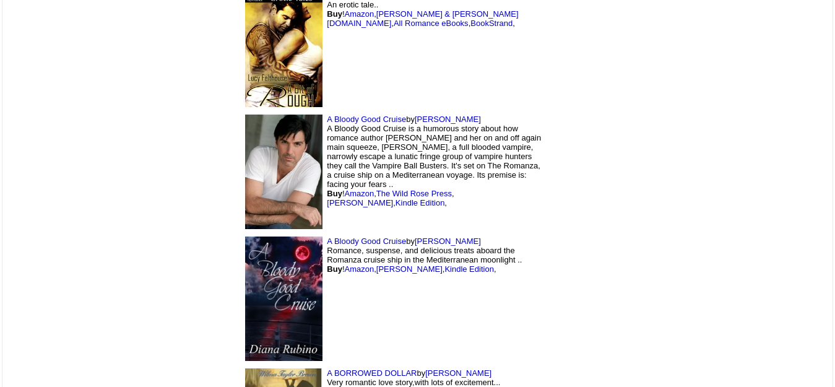
scroll to position [2667, 0]
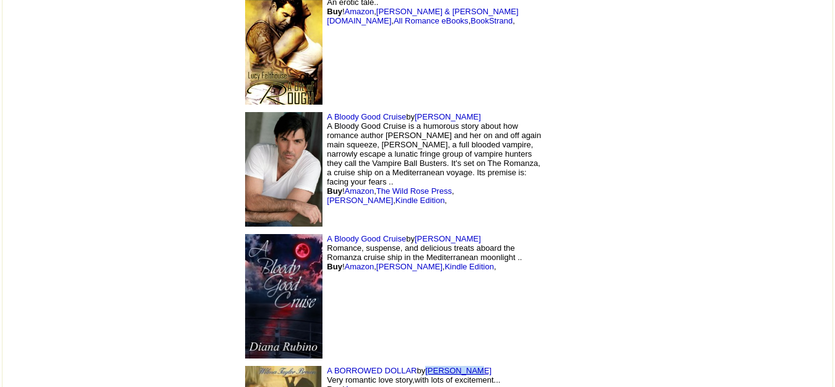
drag, startPoint x: 394, startPoint y: 287, endPoint x: 345, endPoint y: 287, distance: 48.3
copy link "[PERSON_NAME]"
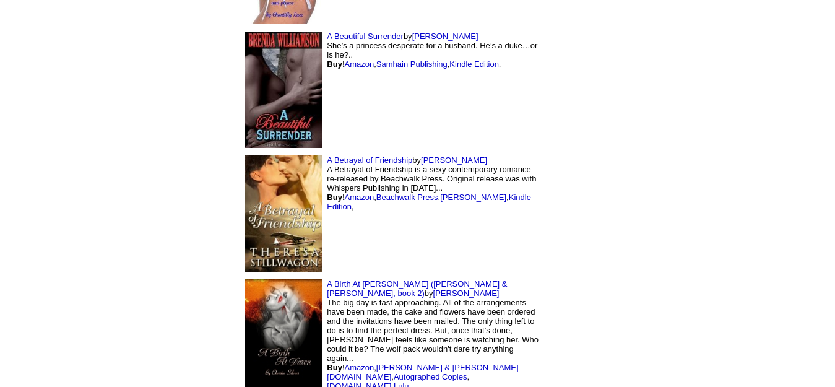
scroll to position [2249, 0]
click at [245, 280] on img at bounding box center [283, 339] width 77 height 119
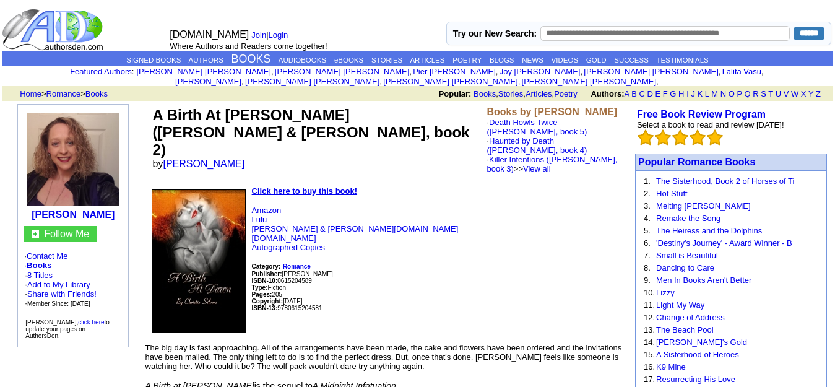
drag, startPoint x: 403, startPoint y: 86, endPoint x: 152, endPoint y: 107, distance: 251.6
copy td "L Ipsum Do Sita (Cons & Adipi, elit 7) se Doeiusmo Tempori Utlab et Dolorema Al…"
click at [341, 212] on p "Amazon Lulu Barnes & Noble.com www.ChristieSilvers.com Autographed Copies Categ…" at bounding box center [386, 270] width 483 height 128
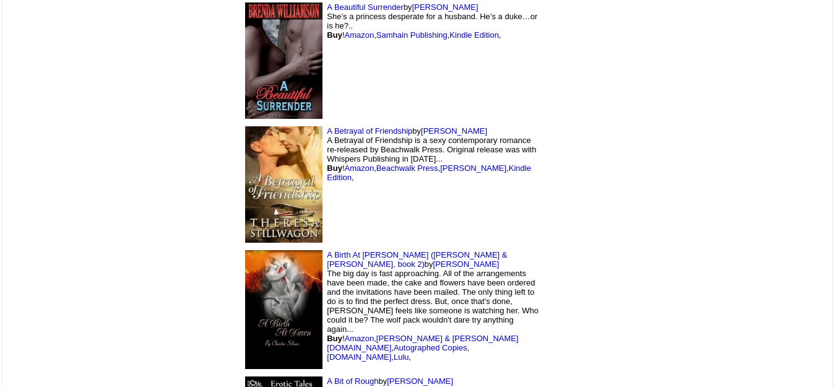
scroll to position [2314, 0]
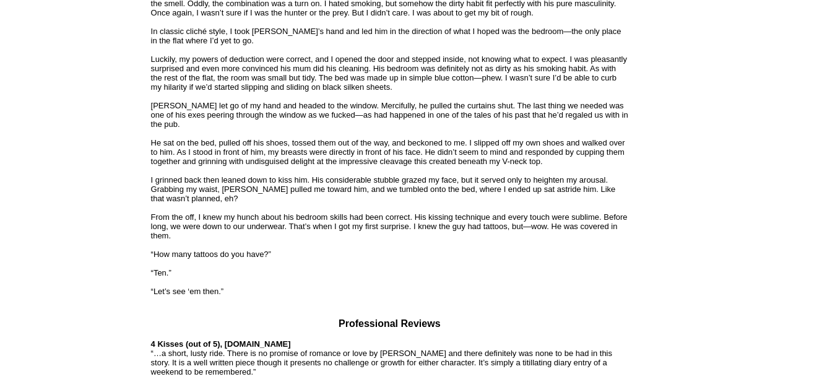
scroll to position [1276, 0]
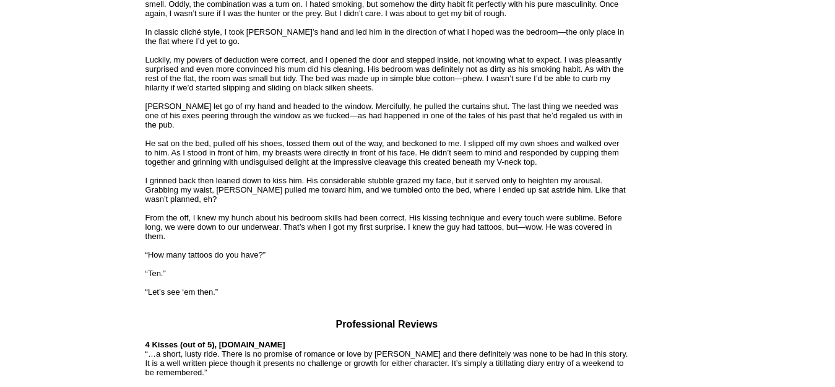
drag, startPoint x: 223, startPoint y: 194, endPoint x: 162, endPoint y: 203, distance: 62.0
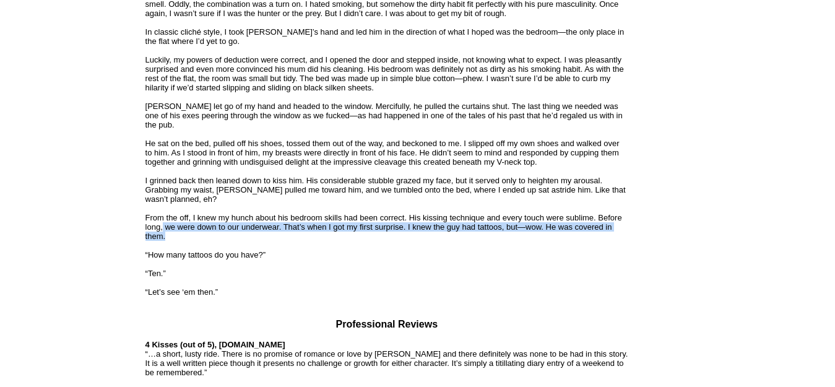
drag, startPoint x: 162, startPoint y: 203, endPoint x: 180, endPoint y: 204, distance: 18.0
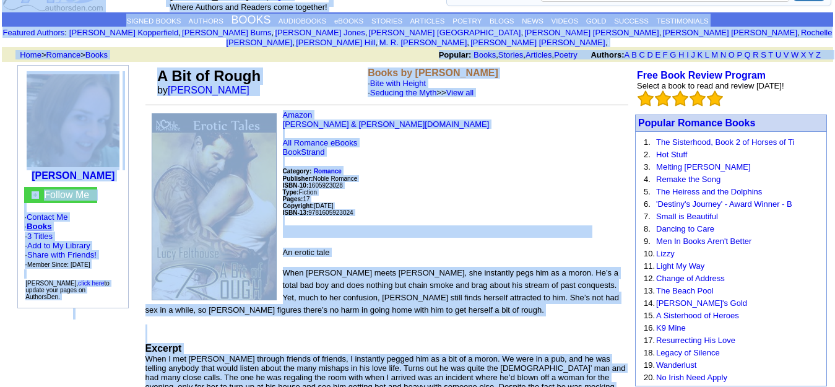
scroll to position [0, 0]
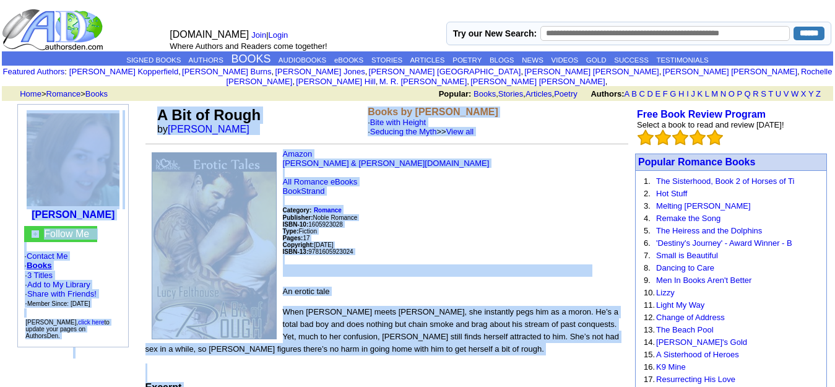
drag, startPoint x: 180, startPoint y: 204, endPoint x: 136, endPoint y: 112, distance: 101.3
copy tbody "Lucy Felthouse Follow Me · Contact Me · Books · 3 Titles · Add to My Library · …"
click at [439, 235] on p "Amazon Barnes & Noble.com All Romance eBooks BookStrand Category: Romance Publi…" at bounding box center [386, 213] width 483 height 128
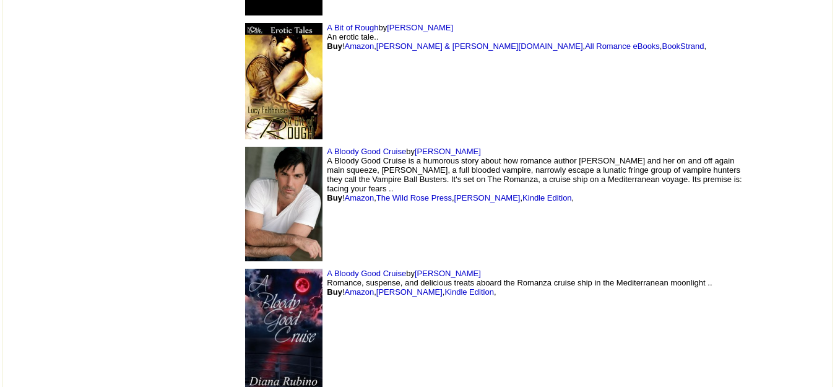
scroll to position [2544, 0]
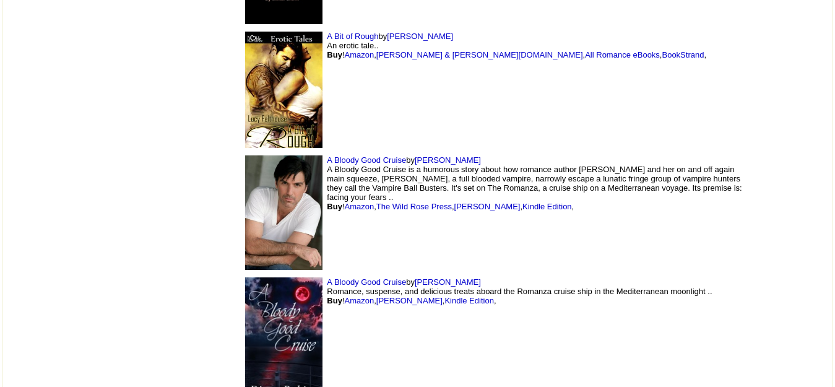
click at [245, 195] on img at bounding box center [283, 212] width 77 height 115
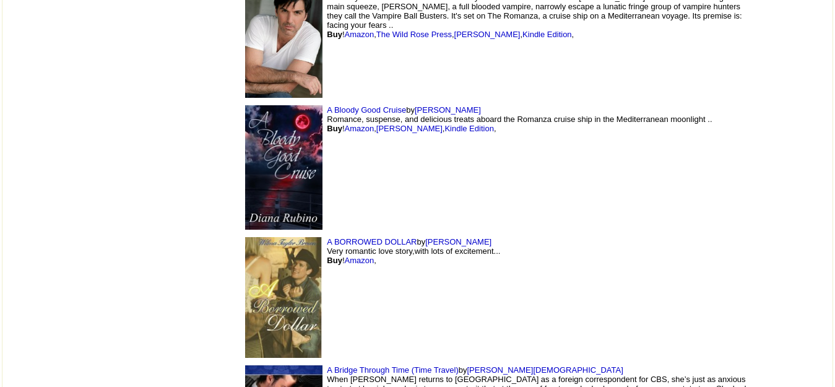
scroll to position [2716, 0]
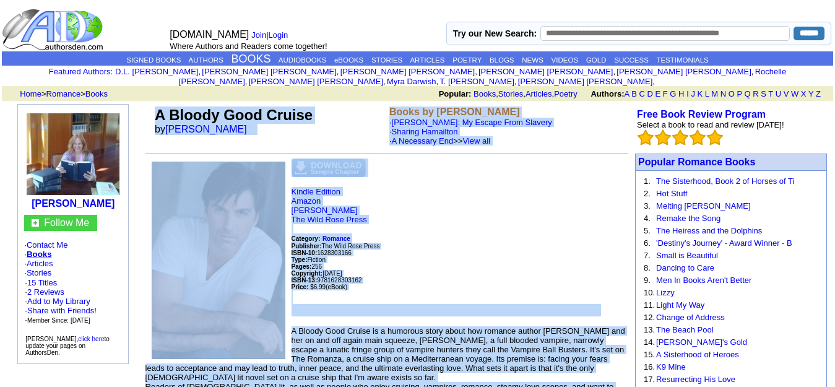
drag, startPoint x: 399, startPoint y: 327, endPoint x: 155, endPoint y: 108, distance: 327.9
copy td "A Bloody Good Cruise by Diana Rubino Books by Diana Rubino · Oney: My Escape Fr…"
click at [337, 187] on link "Kindle Edition" at bounding box center [317, 191] width 50 height 9
click at [451, 203] on p "Kindle Edition Amazon Diana Rubino The Wild Rose Press Category: Romance Publis…" at bounding box center [386, 251] width 483 height 129
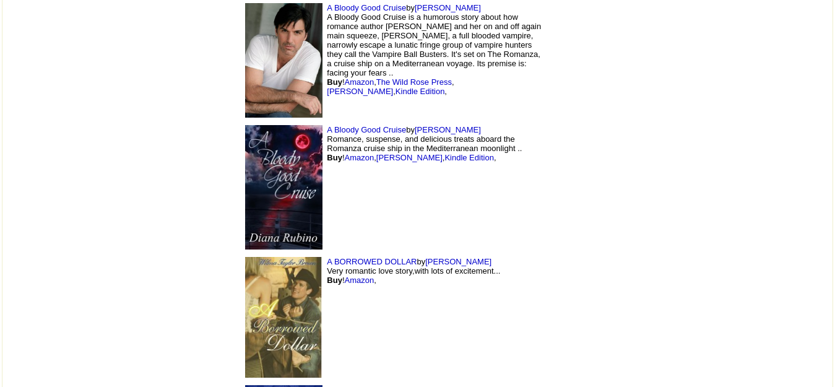
scroll to position [2776, 0]
click at [327, 256] on font "by [PERSON_NAME] Very romantic love story,with lots of excitement... Buy ! Amaz…" at bounding box center [413, 270] width 173 height 28
click at [327, 256] on link "A BORROWED DOLLAR" at bounding box center [372, 260] width 90 height 9
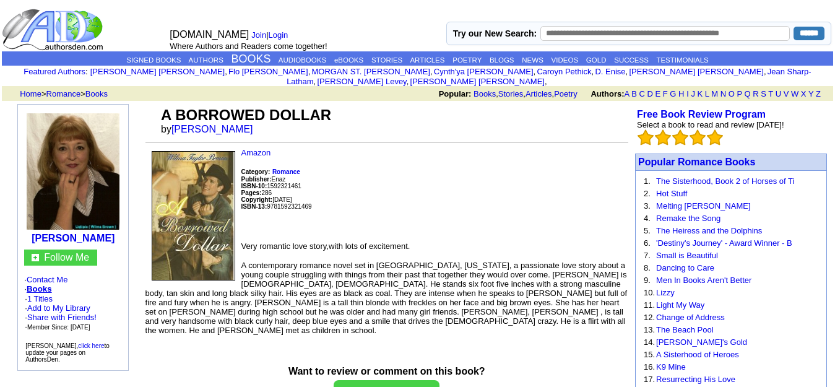
click at [391, 163] on p "Amazon Category: Romance Publisher: Enaz ISBN-10: 1592321461 Pages: 286 Copyrig…" at bounding box center [386, 190] width 483 height 84
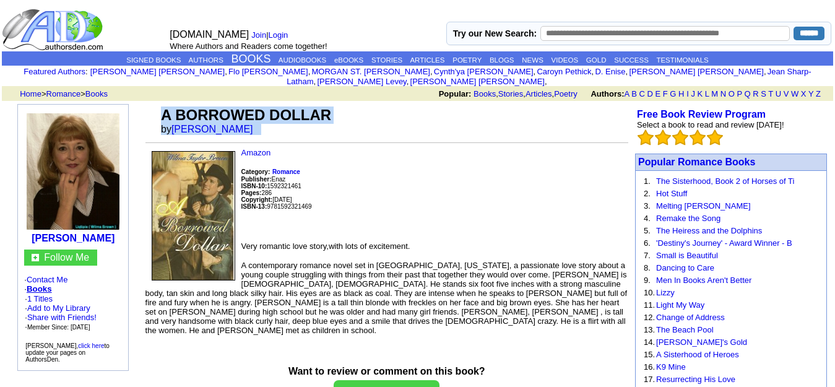
drag, startPoint x: 243, startPoint y: 118, endPoint x: 162, endPoint y: 103, distance: 81.9
click at [162, 104] on td "A BORROWED DOLLAR by [PERSON_NAME]" at bounding box center [393, 120] width 470 height 33
copy td "A BORROWED DOLLAR by [PERSON_NAME]"
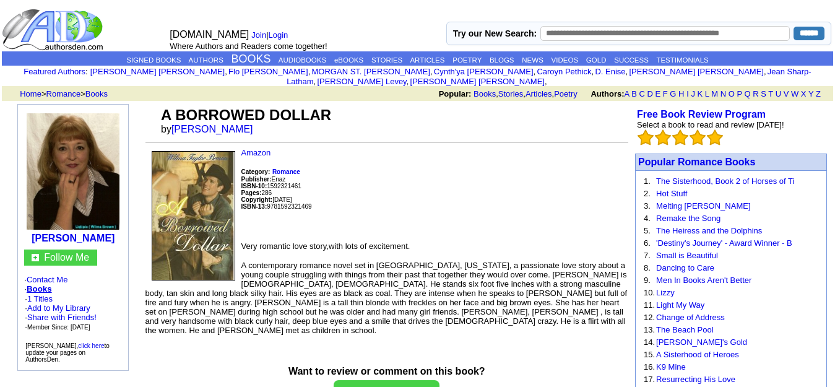
click at [368, 174] on p "Amazon Category: Romance Publisher: Enaz ISBN-10: 1592321461 Pages: 286 Copyrig…" at bounding box center [386, 190] width 483 height 84
click at [556, 212] on p "Amazon Category: Romance Publisher: Enaz ISBN-10: 1592321461 Pages: 286 Copyrig…" at bounding box center [386, 190] width 483 height 84
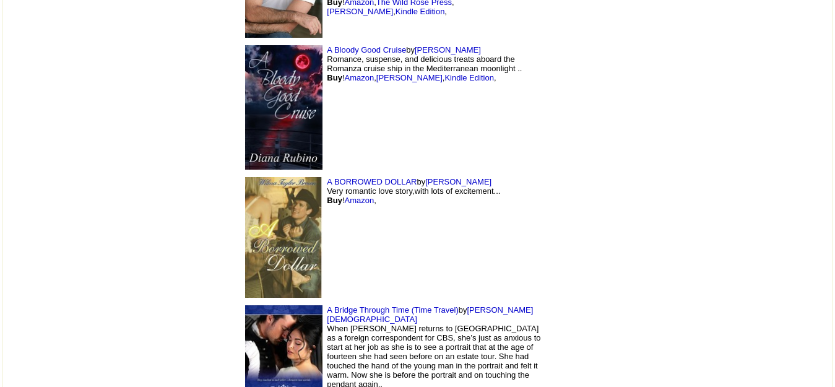
scroll to position [2856, 0]
drag, startPoint x: 428, startPoint y: 227, endPoint x: 388, endPoint y: 226, distance: 39.6
click at [388, 301] on td "A Bridge Through Time (Time Travel) by Gloria Gay When Jane Fielder returns to …" at bounding box center [391, 367] width 308 height 132
copy link "[PERSON_NAME][DEMOGRAPHIC_DATA]"
click at [547, 301] on td at bounding box center [578, 367] width 66 height 132
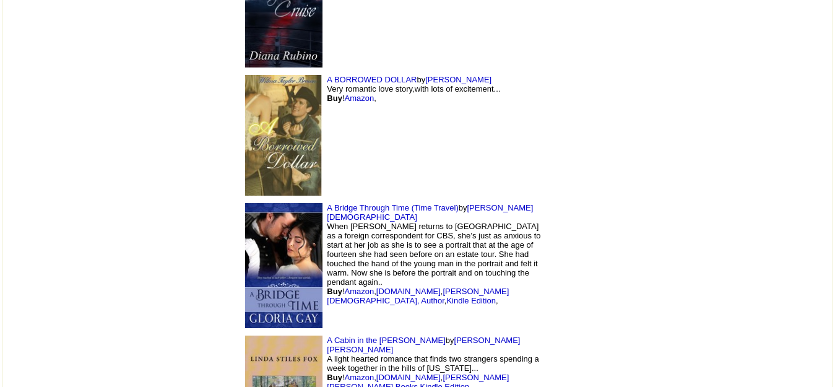
scroll to position [2962, 0]
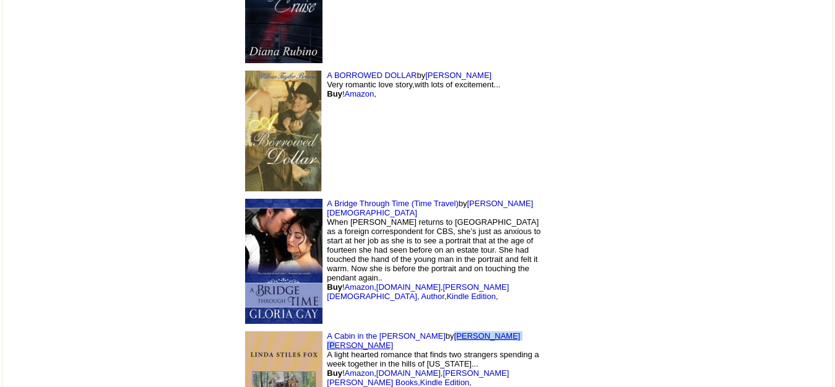
drag, startPoint x: 391, startPoint y: 255, endPoint x: 332, endPoint y: 259, distance: 59.0
click at [332, 327] on td "A Cabin in the Woods by Linda Stiles Fox A light hearted romance that finds two…" at bounding box center [391, 389] width 308 height 124
copy link "[PERSON_NAME] [PERSON_NAME]"
click at [561, 353] on img at bounding box center [578, 390] width 50 height 74
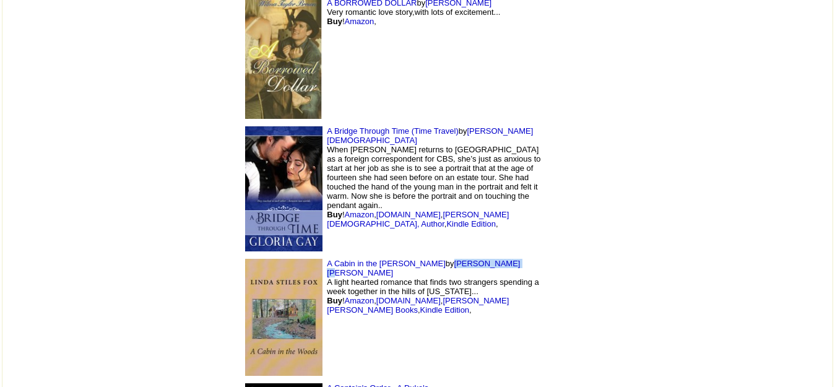
scroll to position [3038, 0]
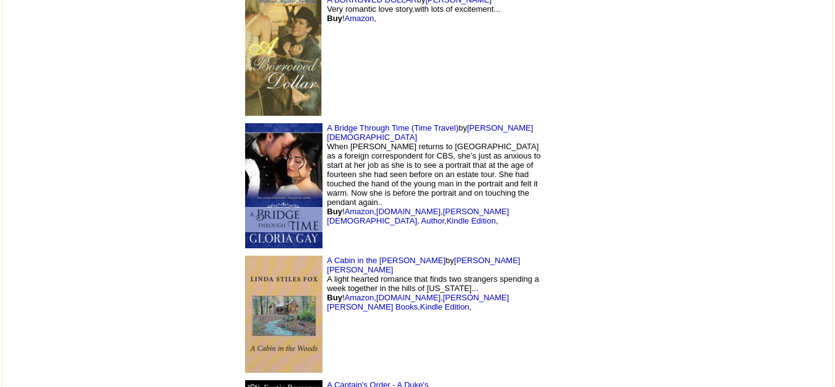
drag, startPoint x: 440, startPoint y: 302, endPoint x: 396, endPoint y: 302, distance: 44.6
copy link "[PERSON_NAME]"
click at [608, 252] on td at bounding box center [578, 314] width 66 height 124
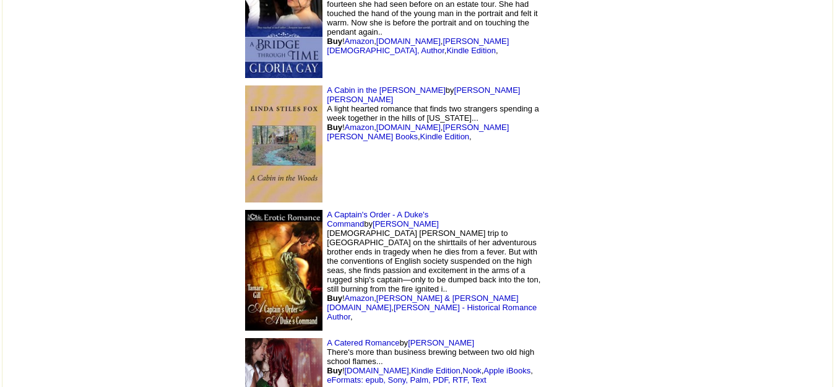
scroll to position [3210, 0]
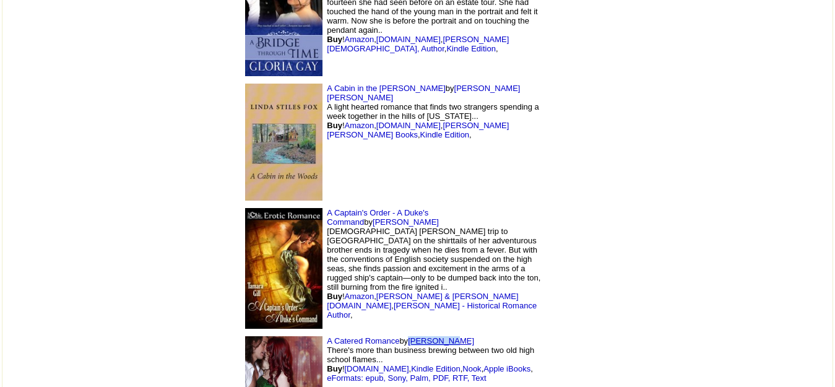
drag, startPoint x: 376, startPoint y: 257, endPoint x: 327, endPoint y: 261, distance: 49.7
click at [327, 332] on td "A Catered Romance by [PERSON_NAME] There's more than business brewing between t…" at bounding box center [391, 394] width 308 height 124
copy link "[PERSON_NAME]"
click at [526, 204] on td "A Captain's Order - A Duke's Command by [PERSON_NAME] [DEMOGRAPHIC_DATA] [PERSO…" at bounding box center [391, 268] width 308 height 128
drag, startPoint x: 375, startPoint y: 254, endPoint x: 241, endPoint y: 262, distance: 134.6
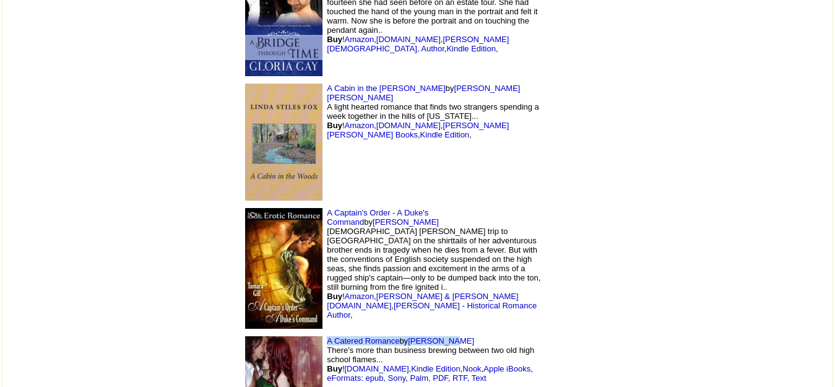
click at [241, 332] on td "A Catered Romance by [PERSON_NAME] There's more than business brewing between t…" at bounding box center [391, 394] width 308 height 124
copy td "A Catered Romance by Cara Marsi"
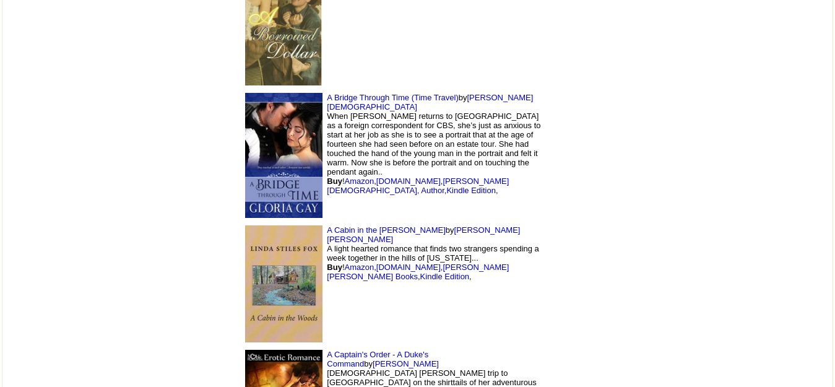
scroll to position [3067, 0]
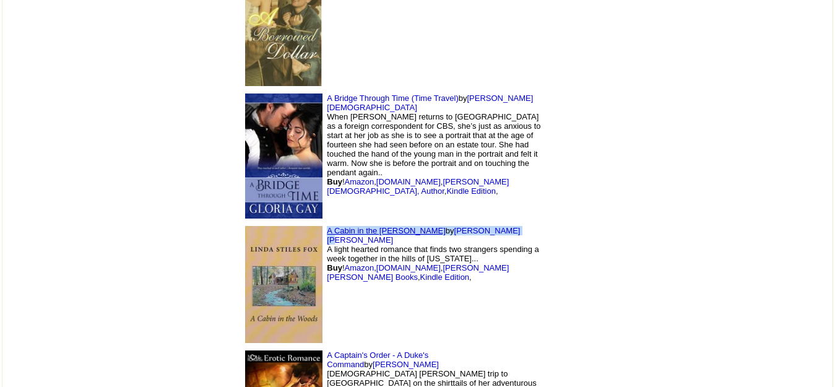
drag, startPoint x: 394, startPoint y: 146, endPoint x: 243, endPoint y: 150, distance: 151.7
click at [243, 222] on td "A Cabin in the Woods by Linda Stiles Fox A light hearted romance that finds two…" at bounding box center [391, 284] width 308 height 124
copy td "A Cabin in the Woods by Linda Stiles Fox"
click at [534, 222] on td "A Cabin in the Woods by Linda Stiles Fox A light hearted romance that finds two…" at bounding box center [391, 284] width 308 height 124
click at [245, 226] on img at bounding box center [283, 284] width 77 height 117
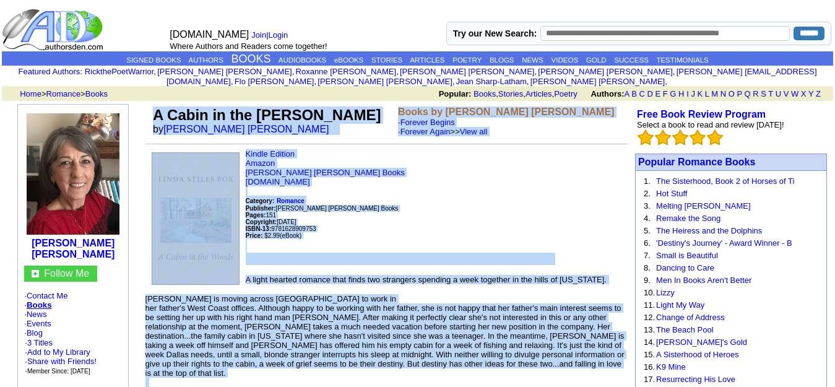
drag, startPoint x: 576, startPoint y: 238, endPoint x: 150, endPoint y: 102, distance: 447.9
copy td "A Cabin in the Woods by Linda Stiles Fox Books by Linda Stiles Fox · Forever Be…"
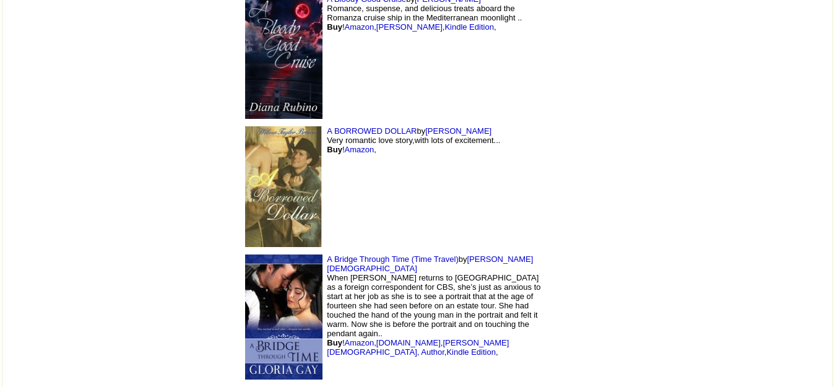
scroll to position [3022, 0]
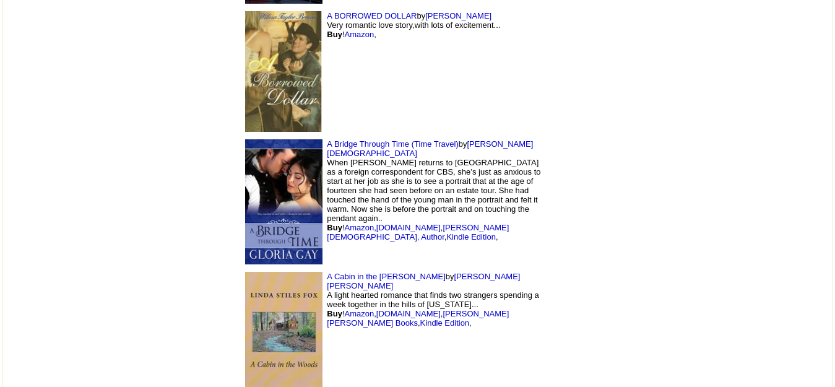
click at [245, 272] on img at bounding box center [283, 330] width 77 height 117
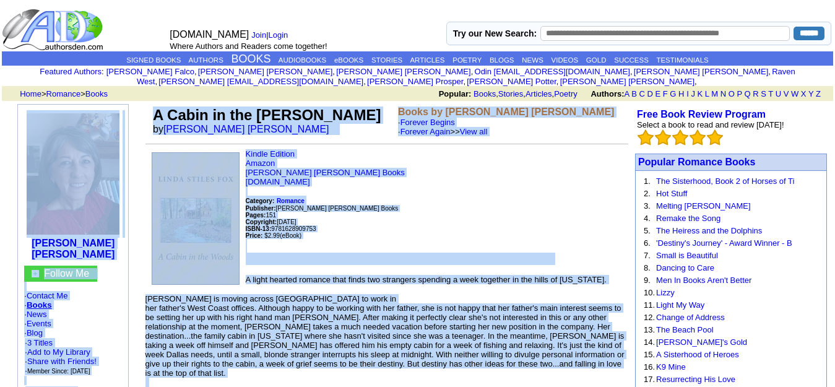
drag, startPoint x: 581, startPoint y: 214, endPoint x: 140, endPoint y: 103, distance: 455.1
copy tbody "Linda Stiles Fox Follow Me · Contact Me · Books · News · Events · Blog · 3 Titl…"
click at [355, 171] on p "Kindle Edition Amazon Linda Stiles Fox Books Amazon.com Category: Romance Publi…" at bounding box center [386, 207] width 483 height 116
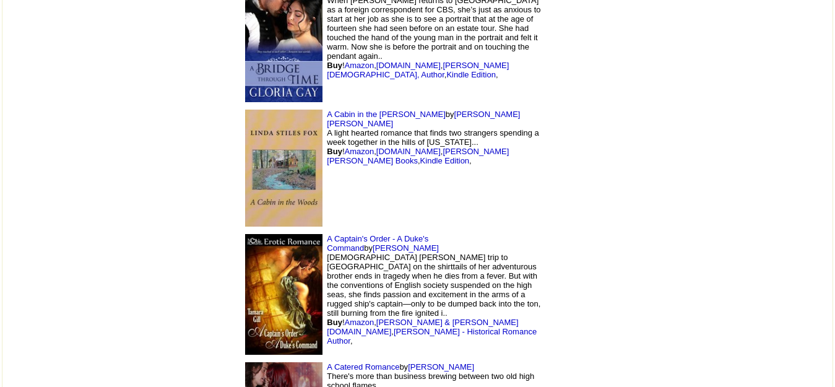
scroll to position [3190, 0]
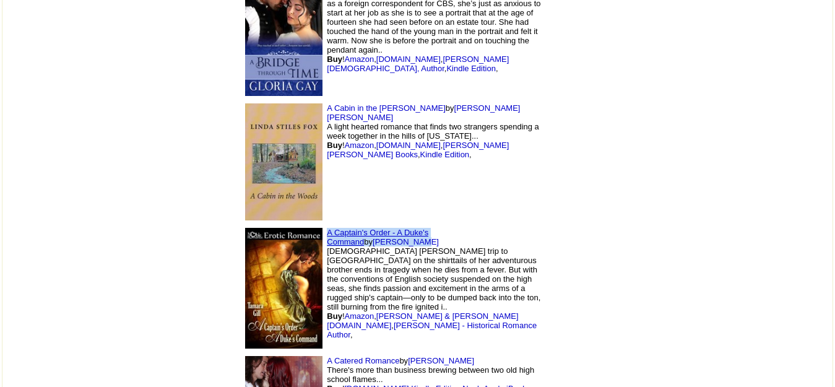
drag, startPoint x: 441, startPoint y: 150, endPoint x: 243, endPoint y: 150, distance: 198.1
click at [243, 224] on td "A Captain's Order - A Duke's Command by [PERSON_NAME] [DEMOGRAPHIC_DATA] [PERSO…" at bounding box center [391, 288] width 308 height 128
copy td "A Captain's Order - A Duke's Command by [PERSON_NAME]"
click at [501, 224] on td "A Captain's Order - A Duke's Command by [PERSON_NAME] [DEMOGRAPHIC_DATA] [PERSO…" at bounding box center [391, 288] width 308 height 128
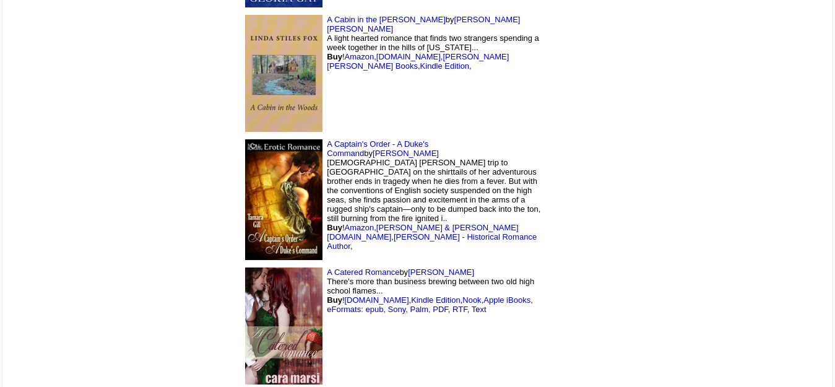
scroll to position [3280, 0]
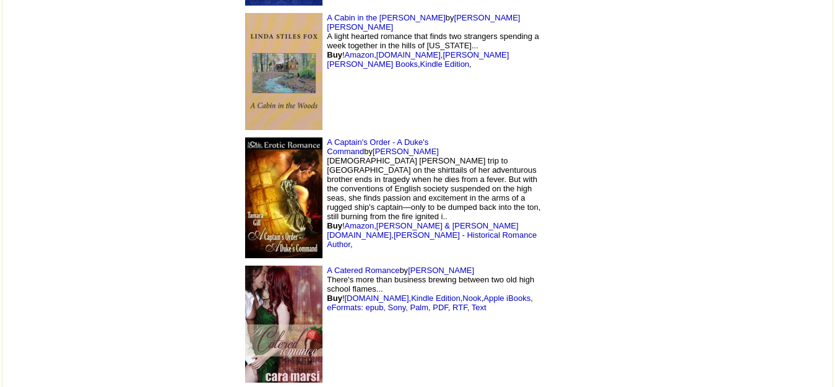
drag, startPoint x: 399, startPoint y: 310, endPoint x: 235, endPoint y: 317, distance: 164.2
copy td "A Certain Want of Reason by [PERSON_NAME]"
click at [412, 271] on td "A Catered Romance by [PERSON_NAME] There's more than business brewing between t…" at bounding box center [391, 324] width 308 height 124
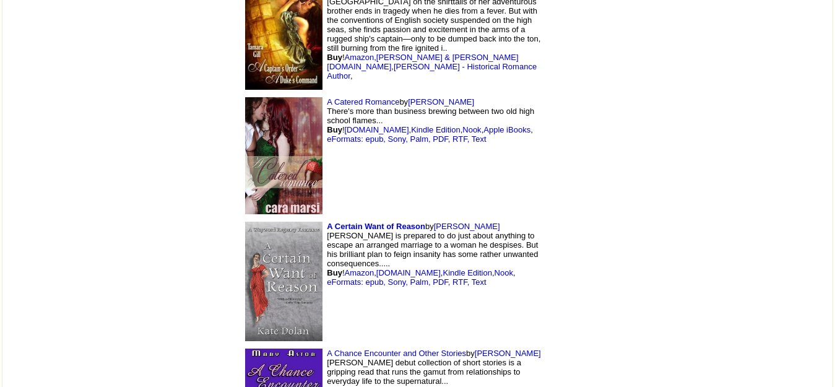
scroll to position [3449, 0]
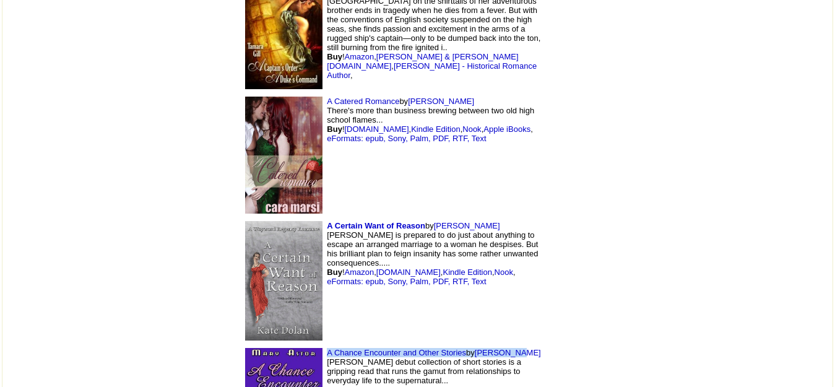
drag, startPoint x: 440, startPoint y: 272, endPoint x: 243, endPoint y: 266, distance: 197.0
copy td "A Chance Encounter and Other Stories by [PERSON_NAME]"
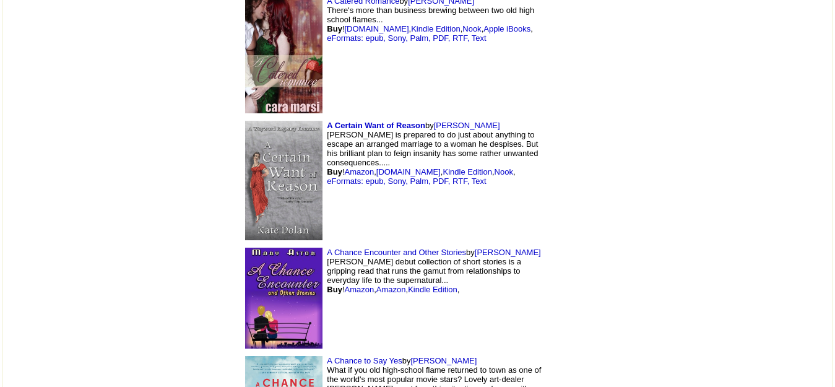
scroll to position [3551, 0]
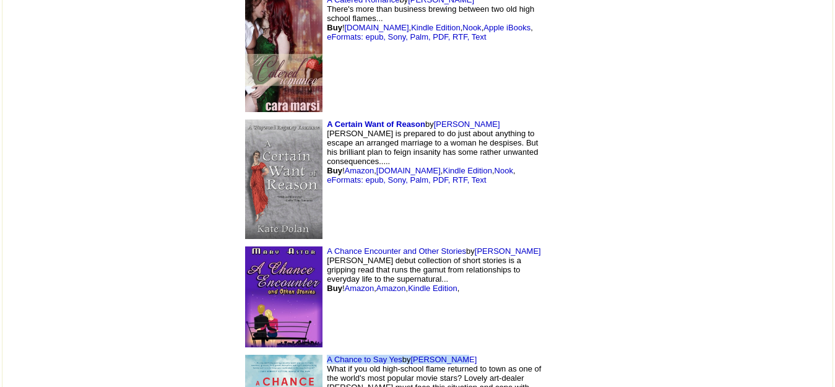
drag, startPoint x: 376, startPoint y: 271, endPoint x: 240, endPoint y: 277, distance: 135.7
copy td "A Chance to Say Yes by [PERSON_NAME]"
click at [460, 250] on td "A Chance Encounter and Other Stories by [PERSON_NAME] [PERSON_NAME] debut colle…" at bounding box center [391, 297] width 308 height 109
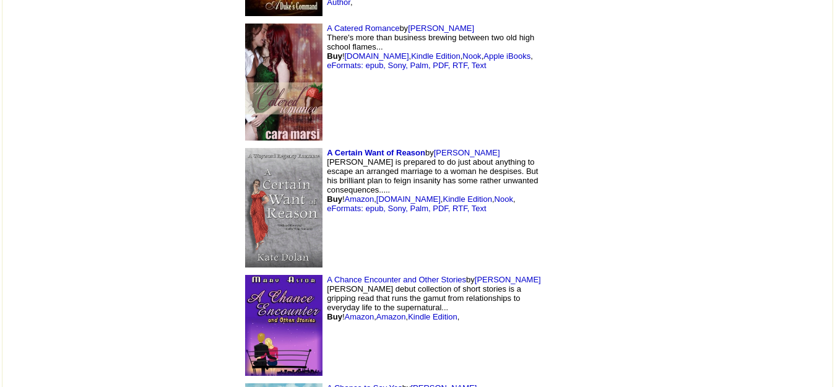
scroll to position [3529, 0]
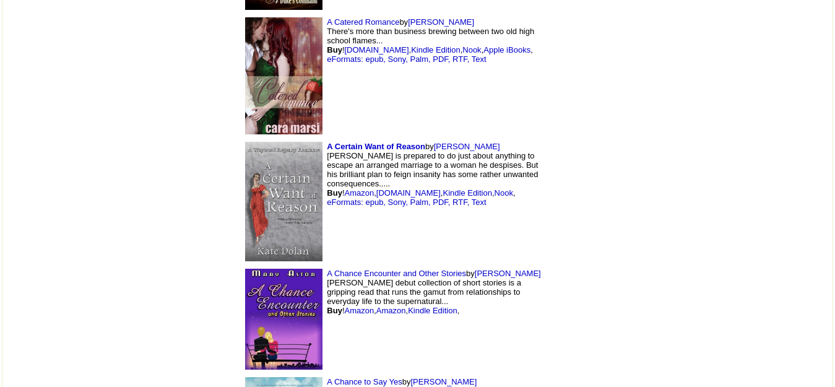
click at [519, 144] on td "A Certain Want of Reason by [PERSON_NAME] [PERSON_NAME] is prepared to do just …" at bounding box center [391, 201] width 308 height 127
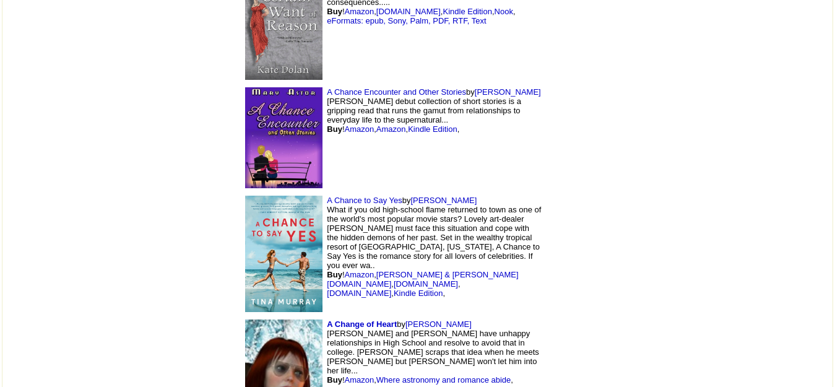
scroll to position [3711, 0]
drag, startPoint x: 396, startPoint y: 240, endPoint x: 323, endPoint y: 241, distance: 73.7
click at [323, 315] on td "A Change of Heart by [PERSON_NAME] [PERSON_NAME] and [PERSON_NAME] have unhappy…" at bounding box center [391, 382] width 308 height 134
copy font "[PERSON_NAME]"
click at [545, 191] on td at bounding box center [578, 253] width 66 height 124
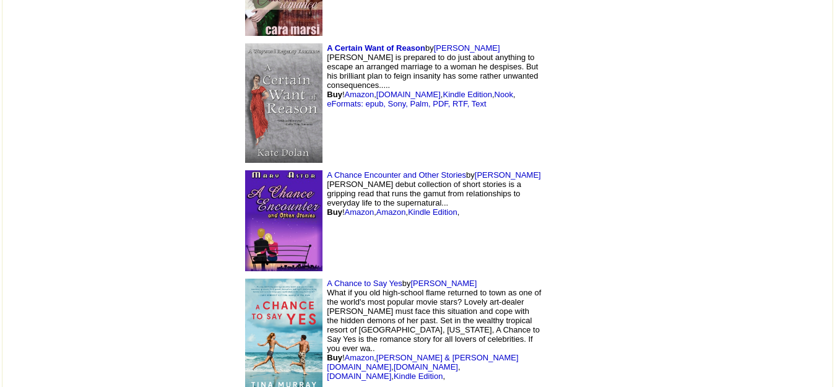
scroll to position [3616, 0]
